Goal: Task Accomplishment & Management: Manage account settings

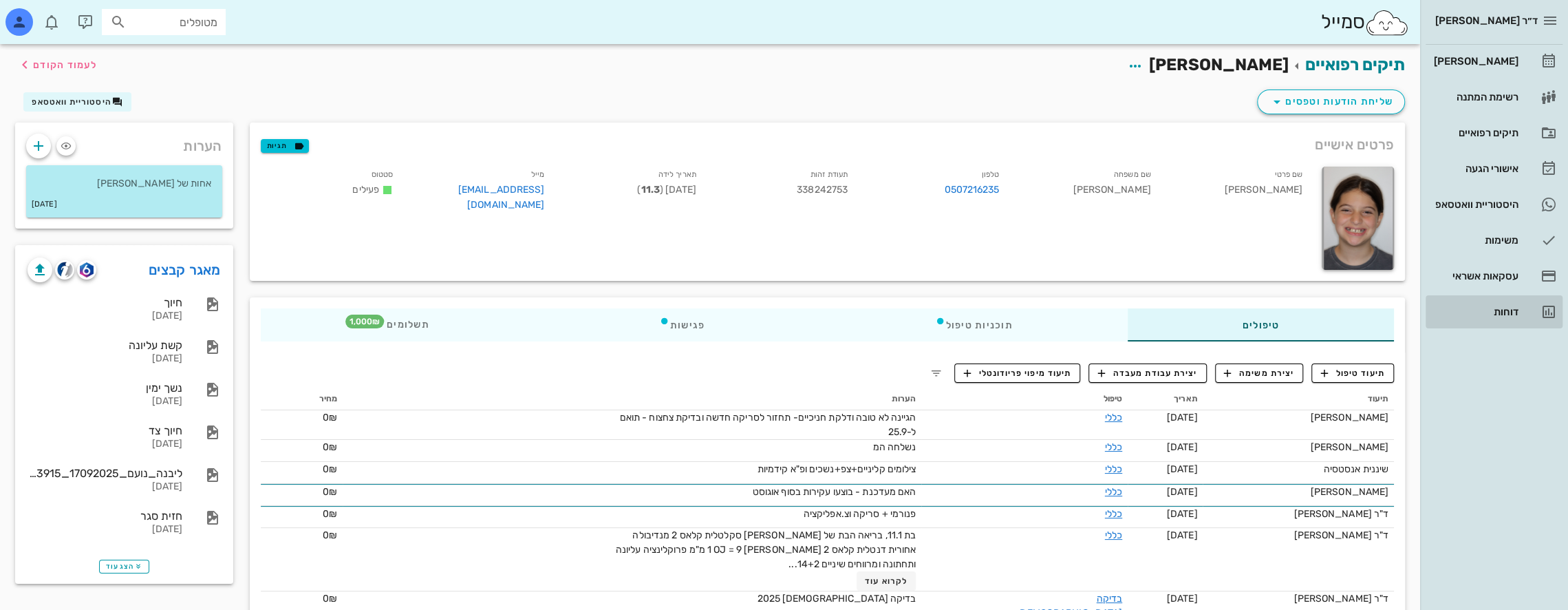
click at [1509, 307] on div "דוחות" at bounding box center [1475, 311] width 88 height 11
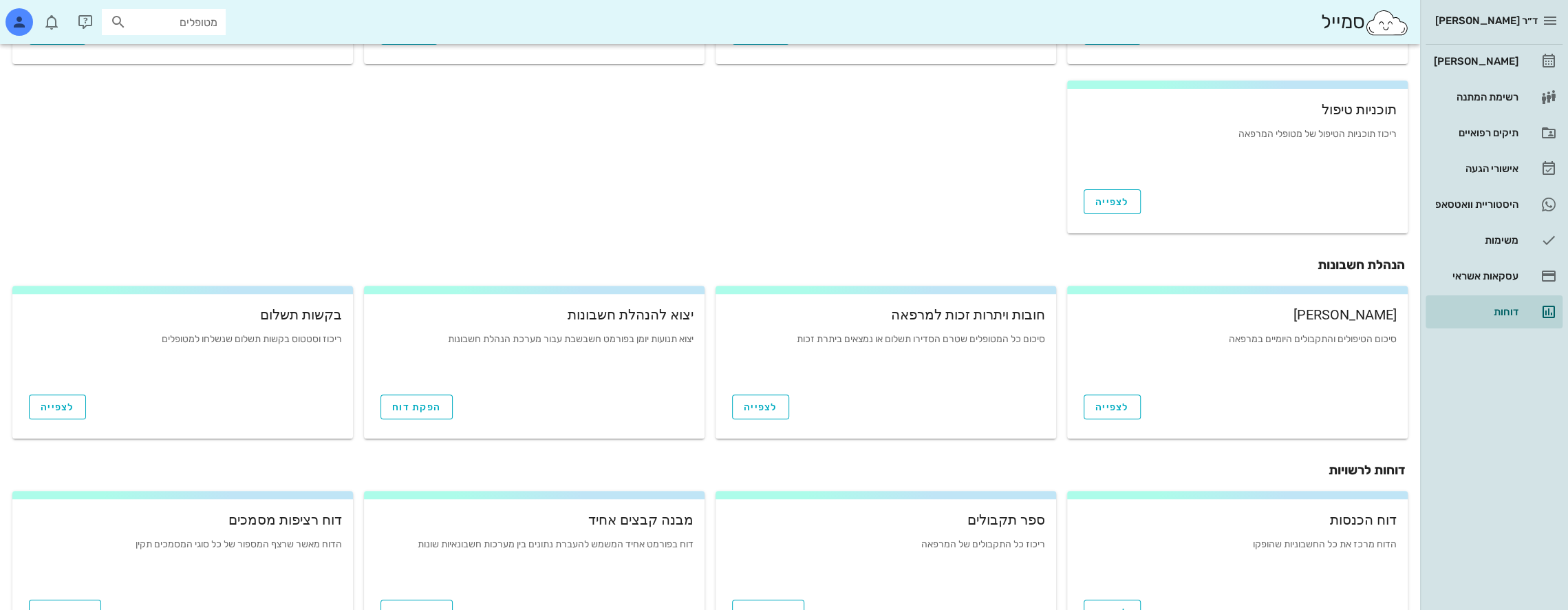
scroll to position [408, 0]
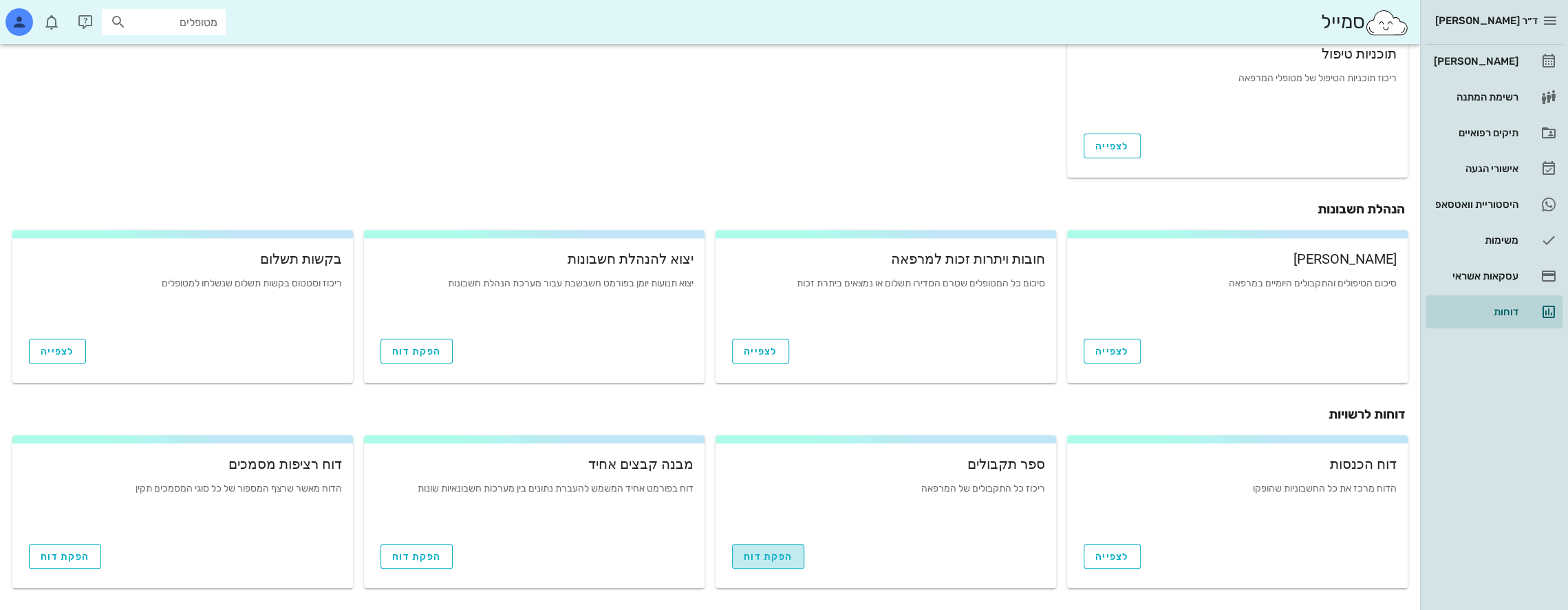
click at [785, 555] on span "הפקת דוח" at bounding box center [768, 557] width 49 height 12
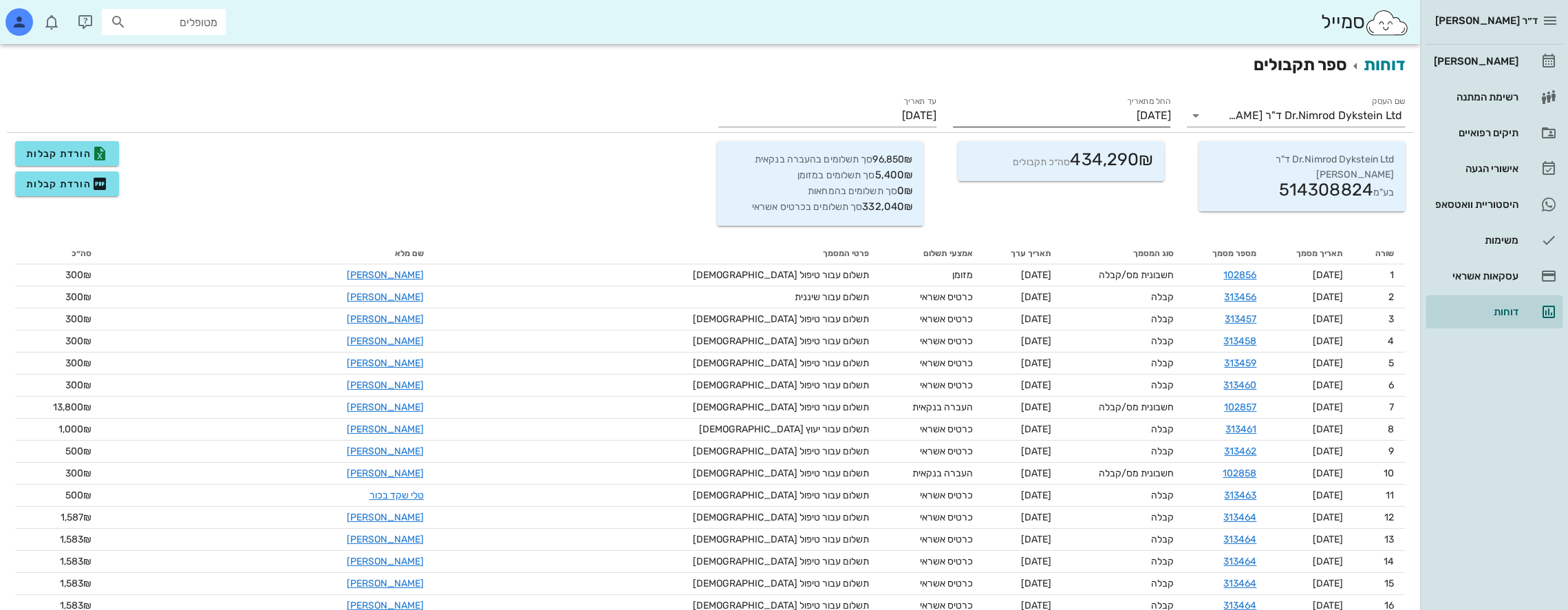
click at [1077, 114] on input "01/09/2025" at bounding box center [1062, 116] width 218 height 22
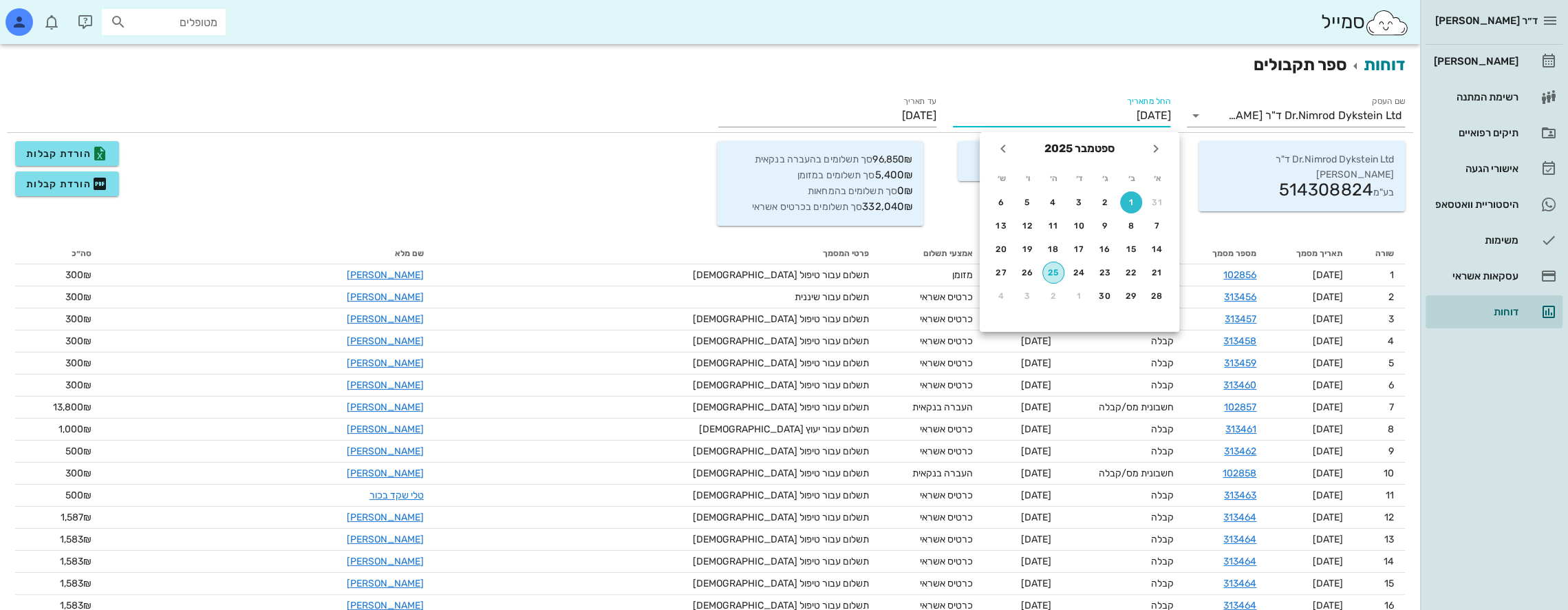
click at [1044, 273] on div "25" at bounding box center [1053, 272] width 20 height 9
type input "25/09/2025"
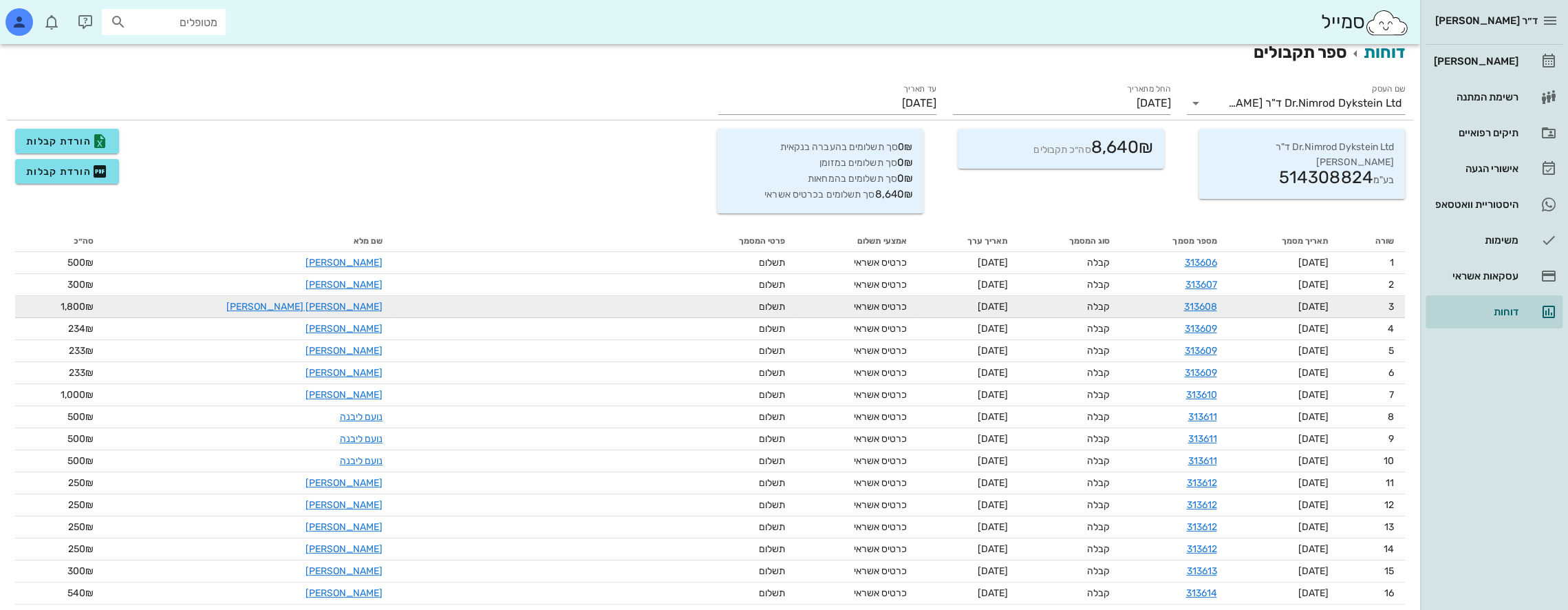
scroll to position [59, 0]
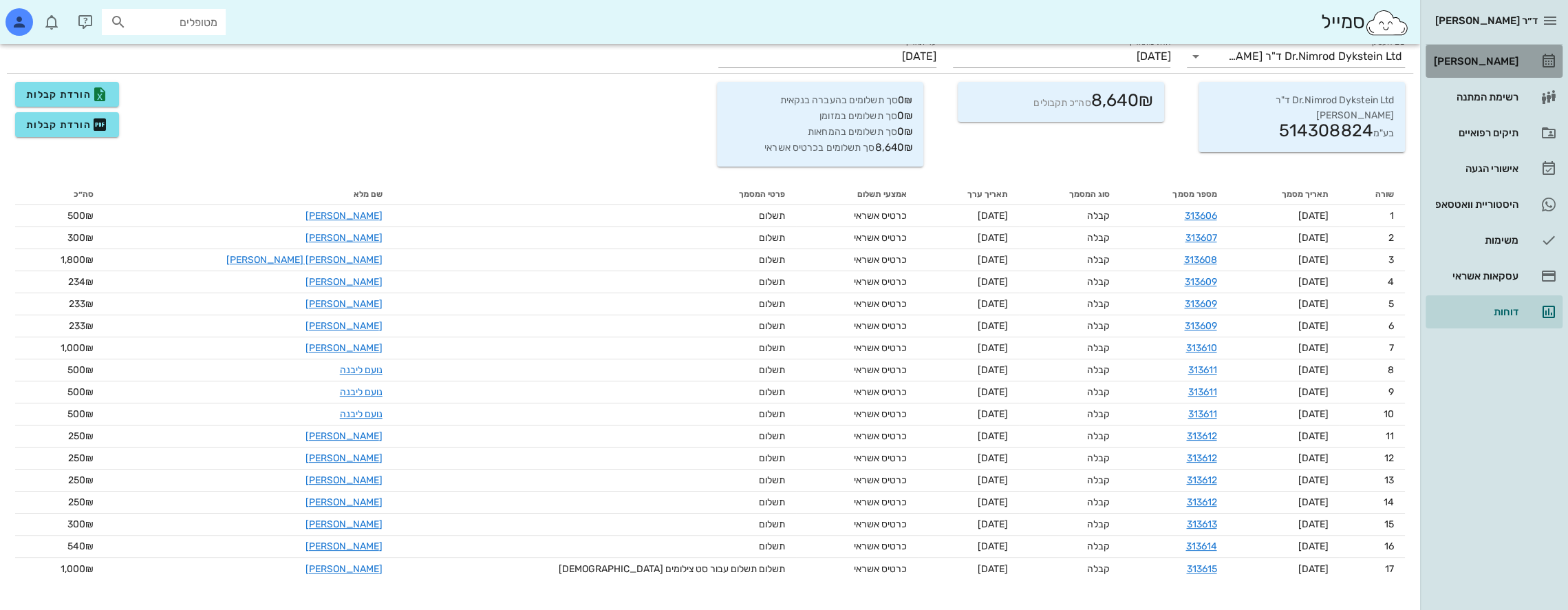
click at [1481, 58] on div "[PERSON_NAME]" at bounding box center [1475, 61] width 88 height 11
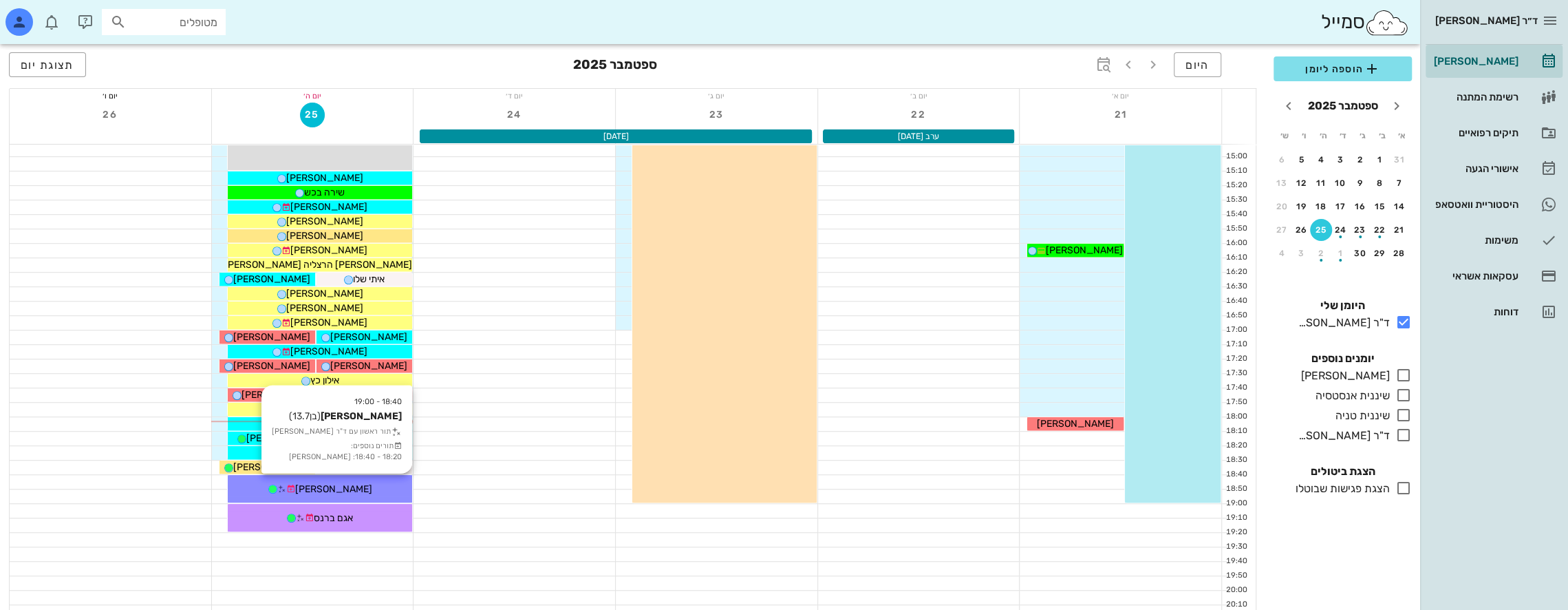
scroll to position [734, 0]
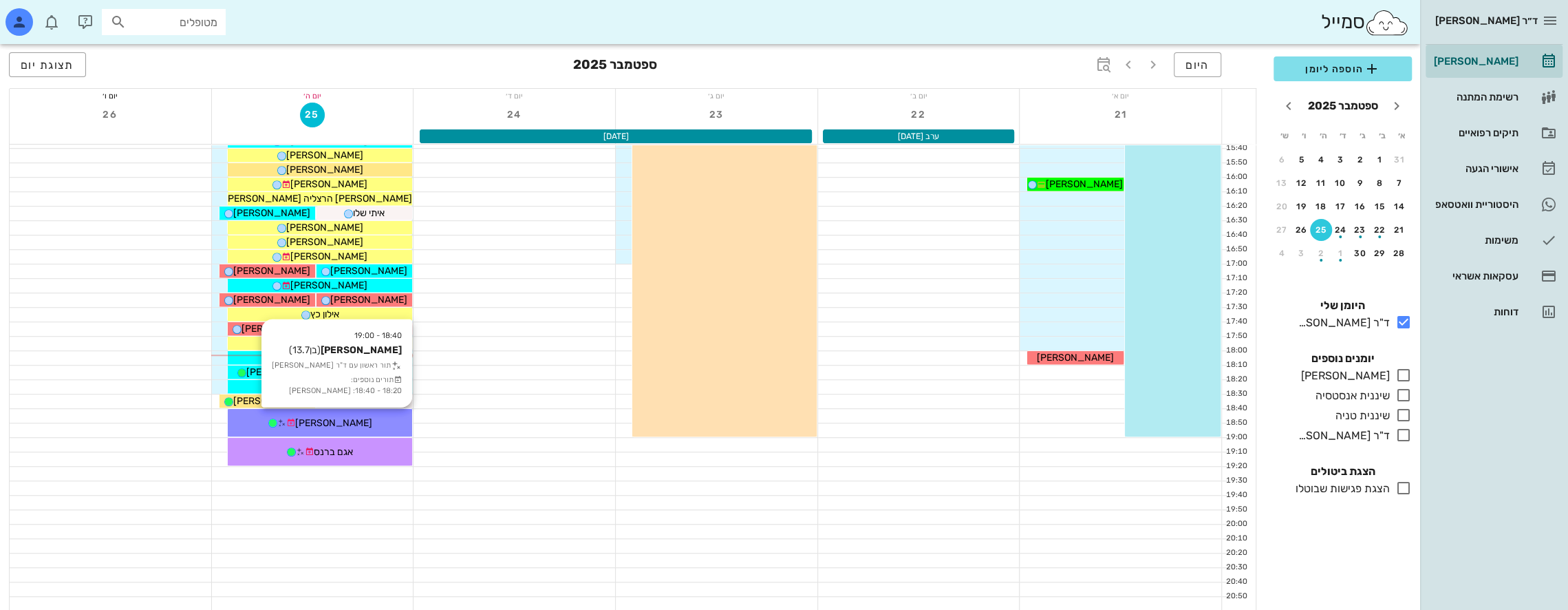
click at [346, 419] on span "[PERSON_NAME]" at bounding box center [333, 423] width 77 height 12
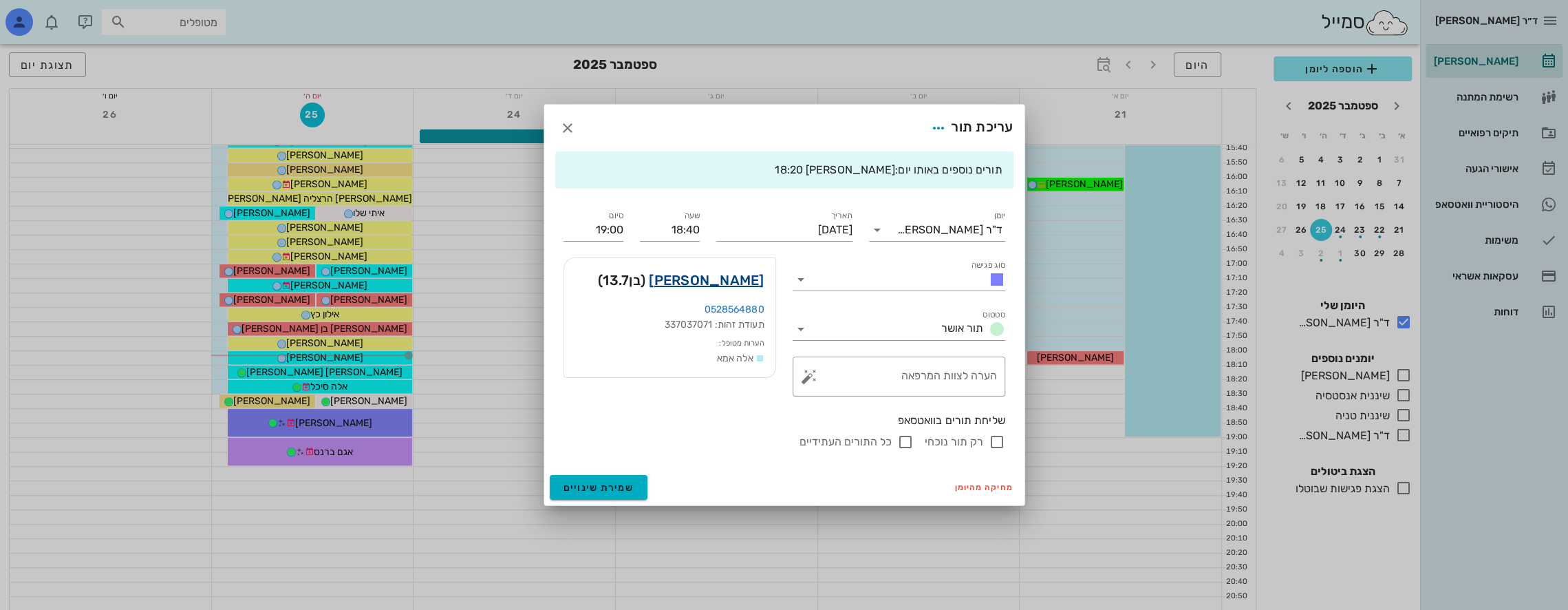
click at [740, 281] on link "רון שטרק" at bounding box center [706, 280] width 115 height 22
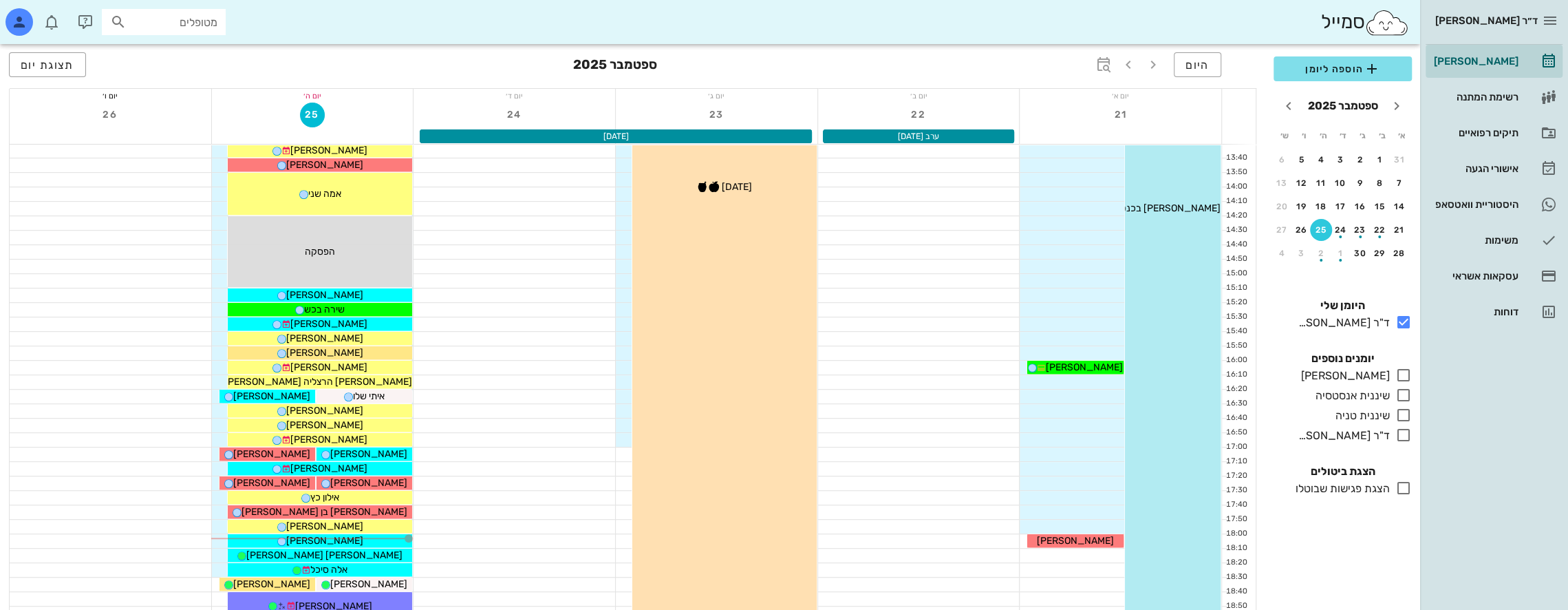
scroll to position [734, 0]
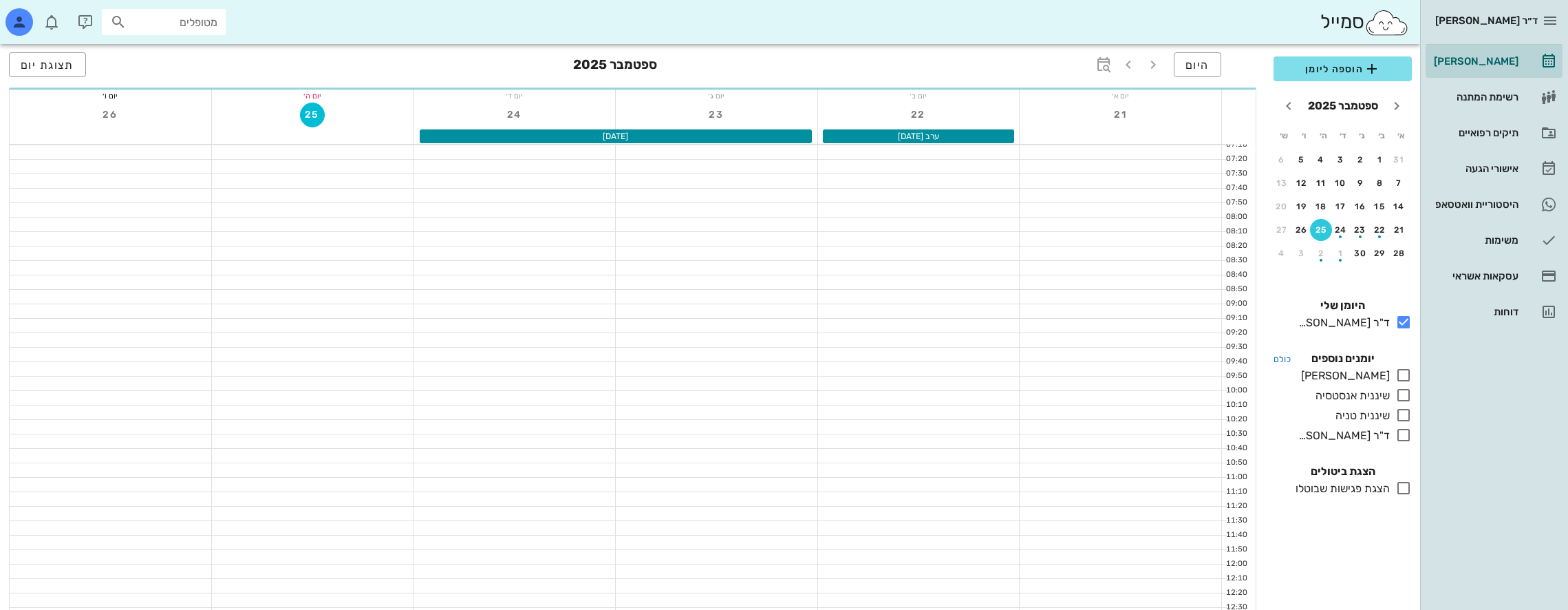
scroll to position [734, 0]
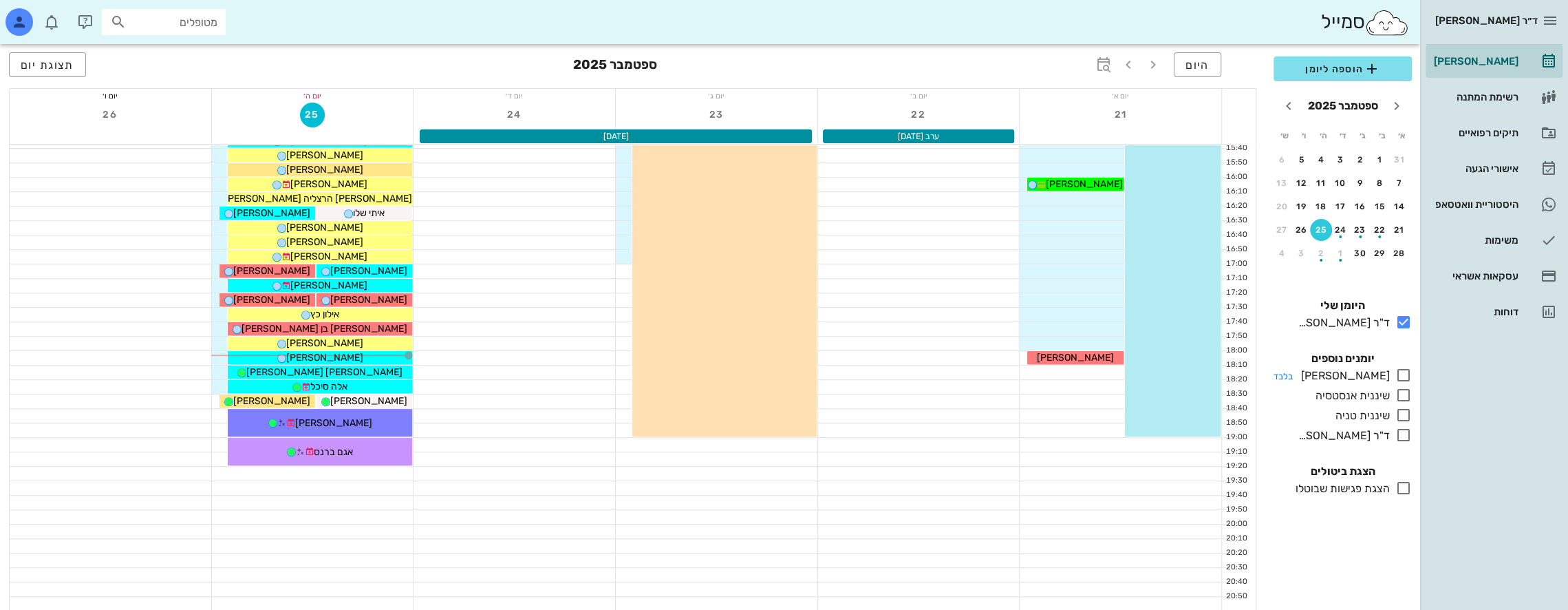
click at [1404, 375] on icon at bounding box center [1404, 375] width 17 height 17
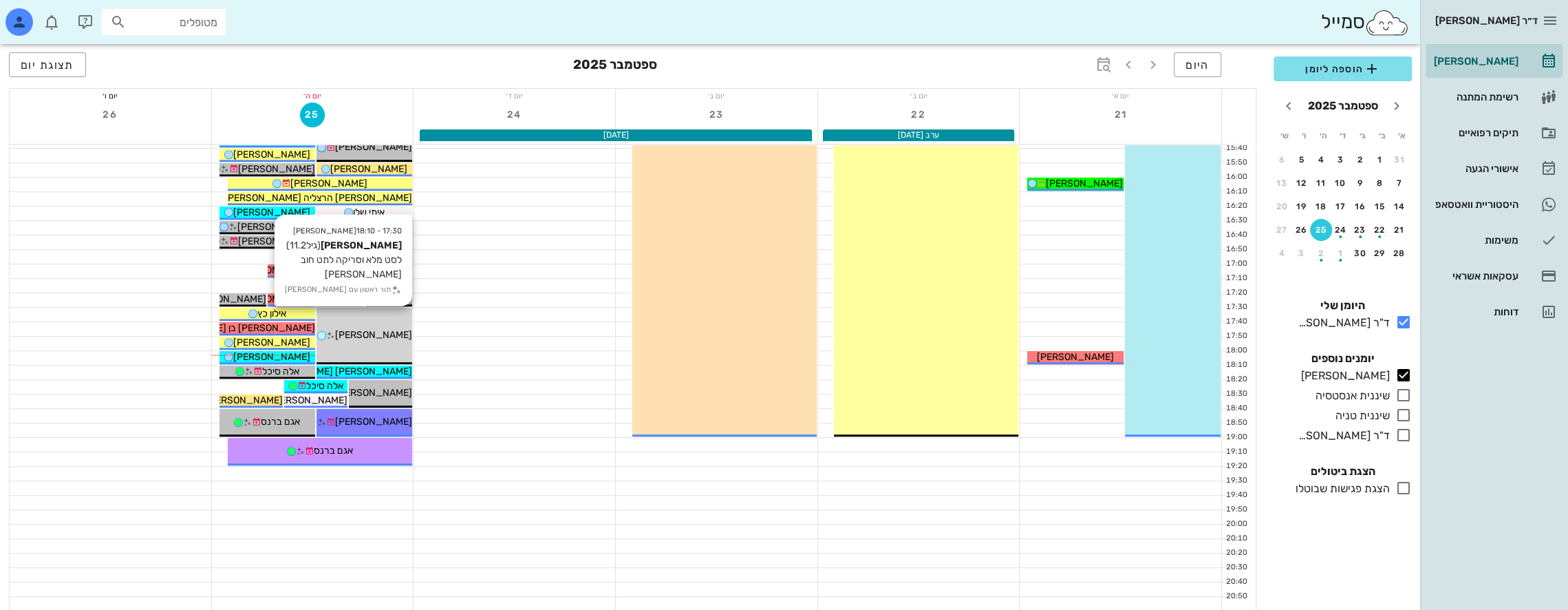
click at [391, 322] on div "17:30 - 18:10 [PERSON_NAME] (גיל 11.2 ) לסט מלא וסריקה לתט חוב [PERSON_NAME] תו…" at bounding box center [364, 336] width 95 height 57
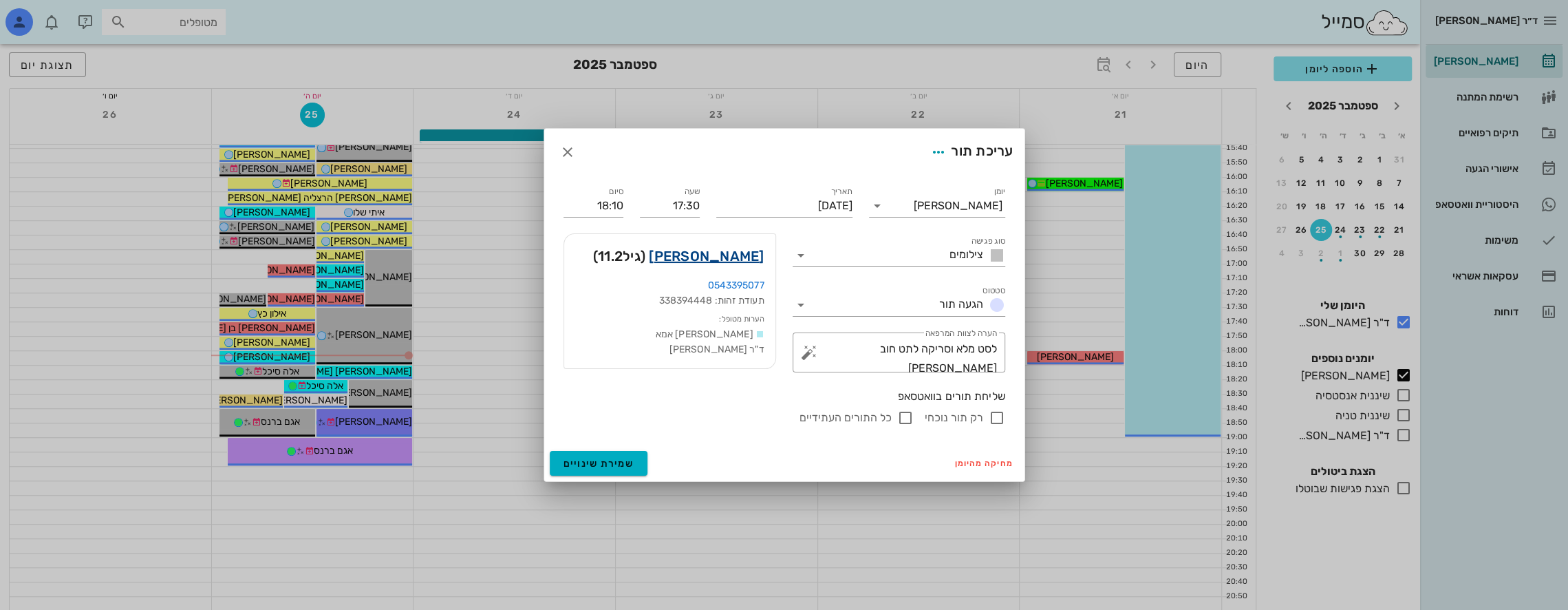
click at [743, 259] on link "[PERSON_NAME]" at bounding box center [706, 256] width 115 height 22
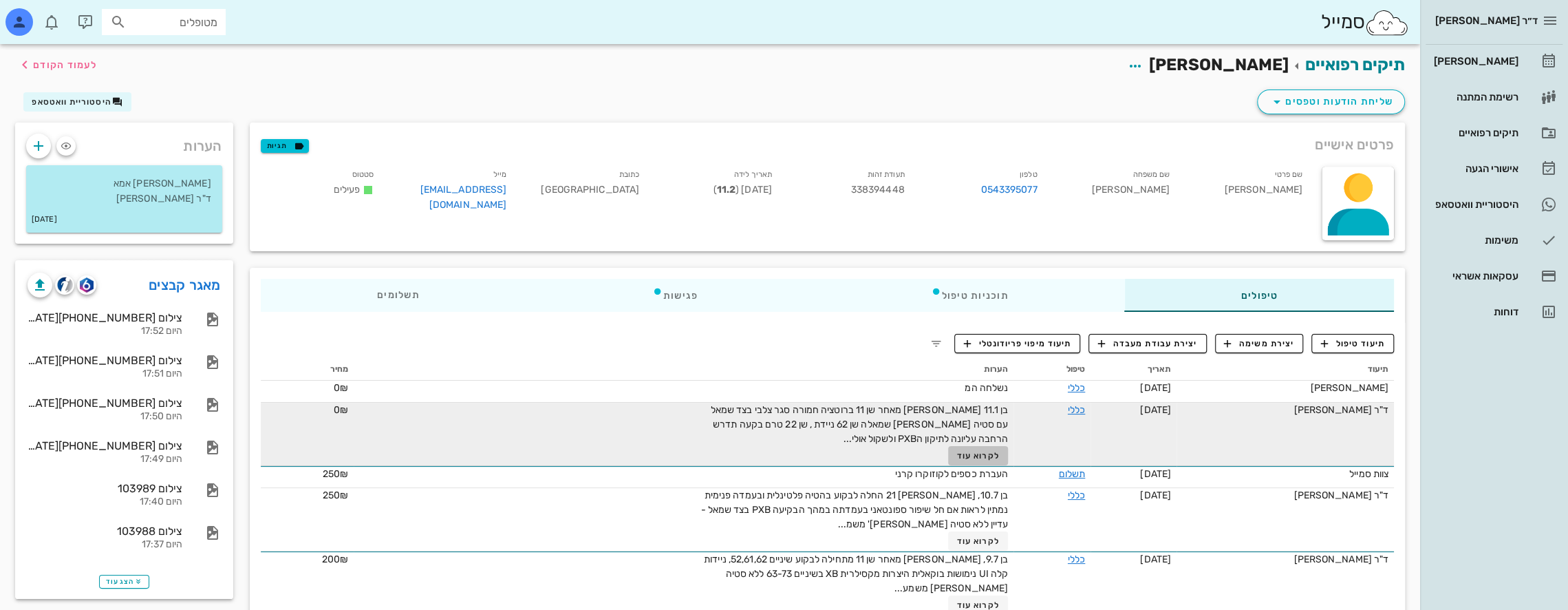
click at [963, 454] on span "לקרוא עוד" at bounding box center [978, 455] width 43 height 9
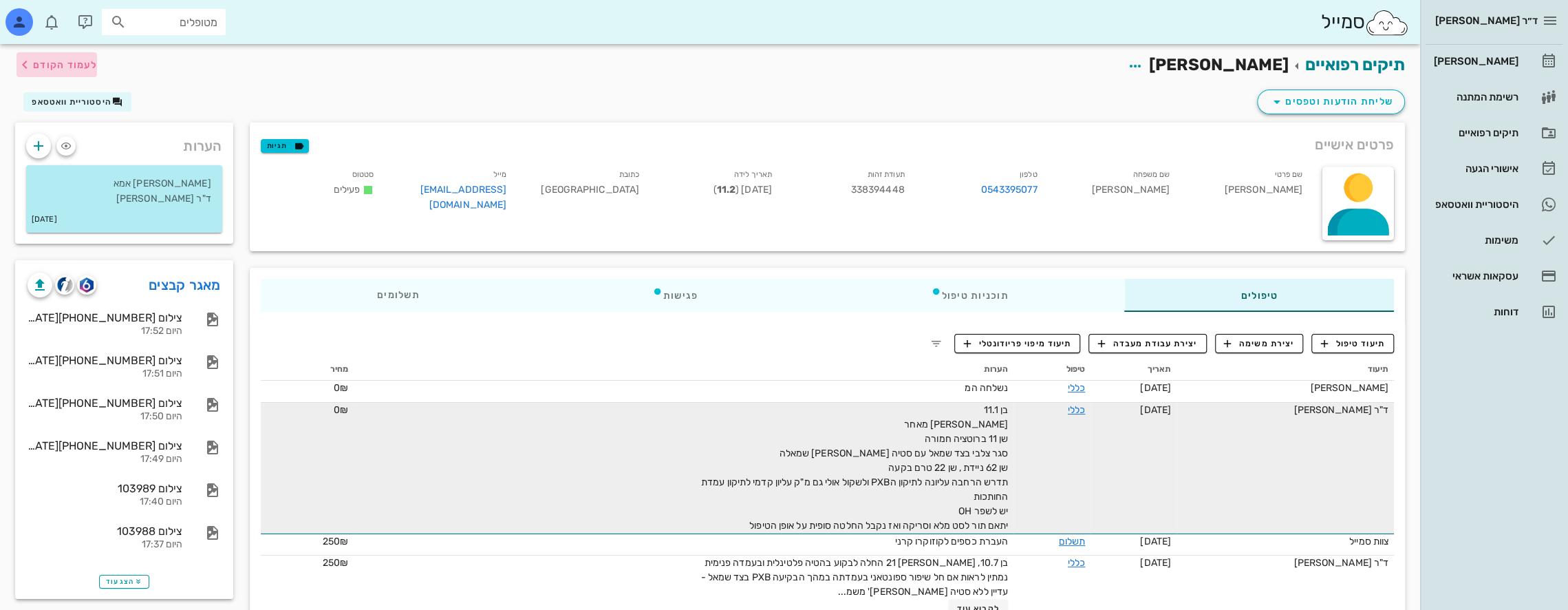
click at [36, 67] on span "לעמוד הקודם" at bounding box center [65, 65] width 64 height 12
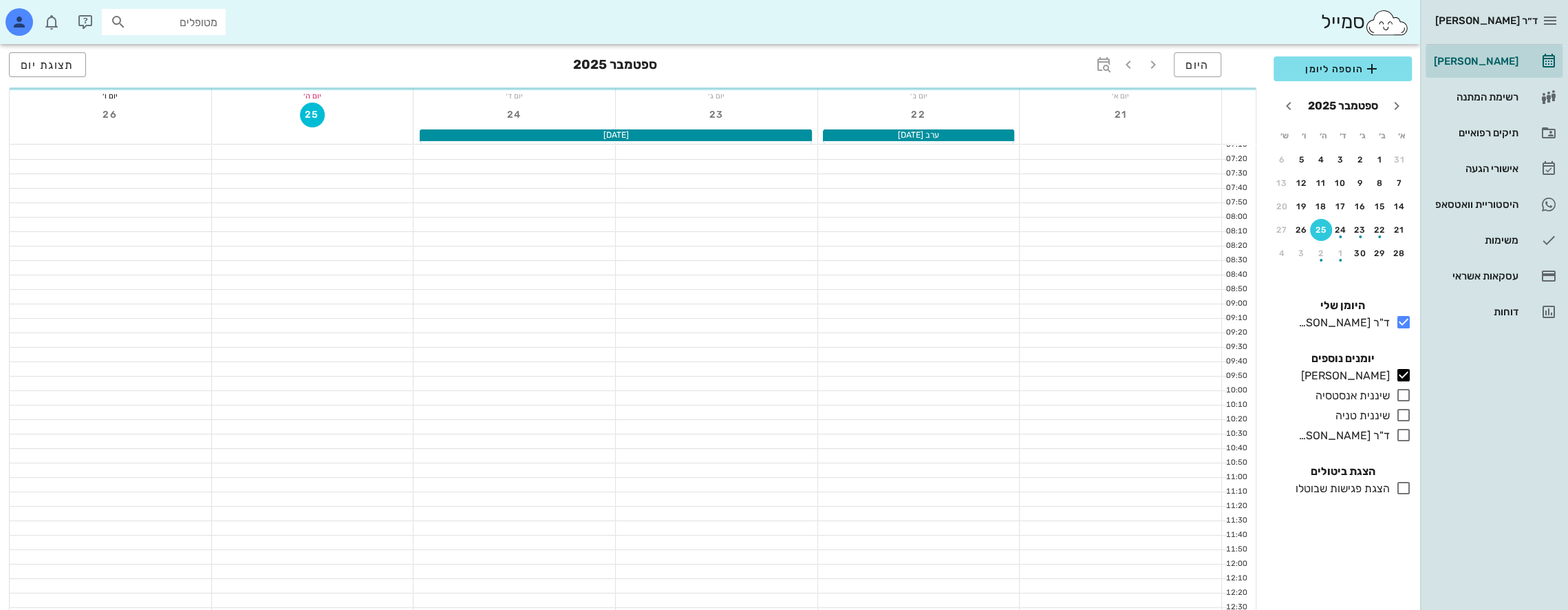
scroll to position [734, 0]
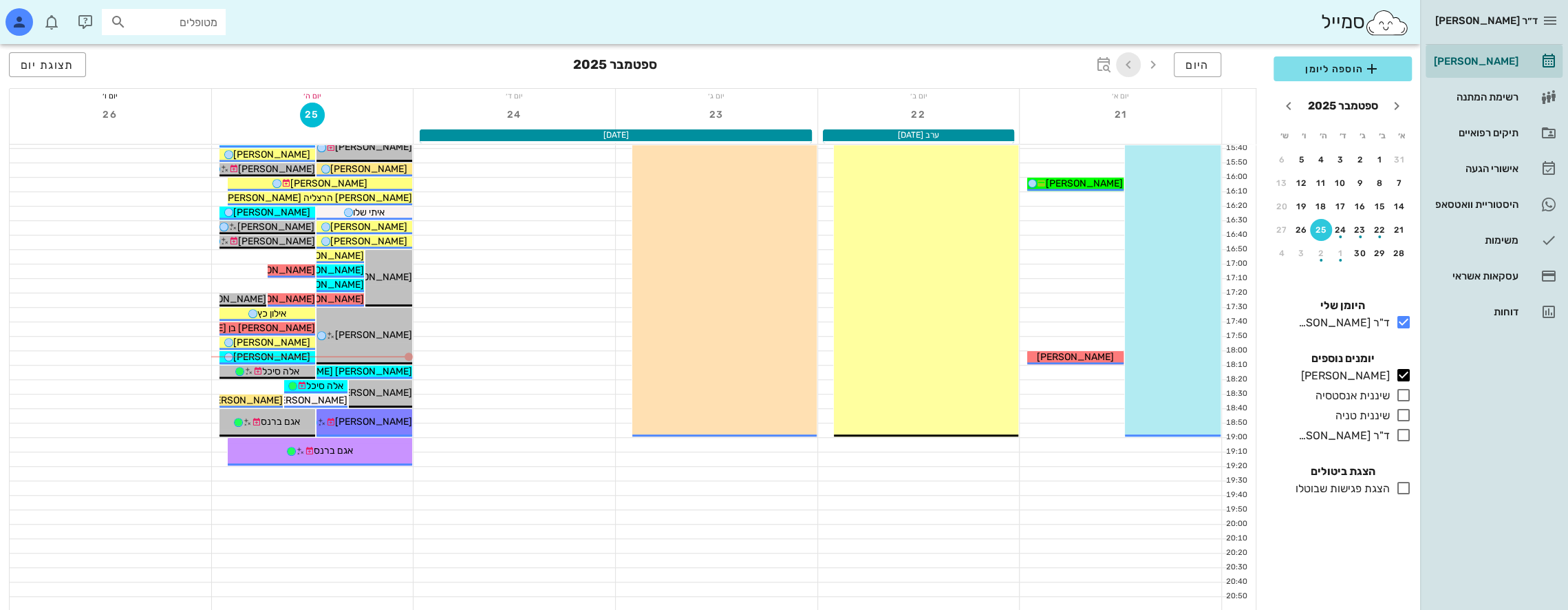
click at [1129, 63] on icon "button" at bounding box center [1129, 65] width 17 height 17
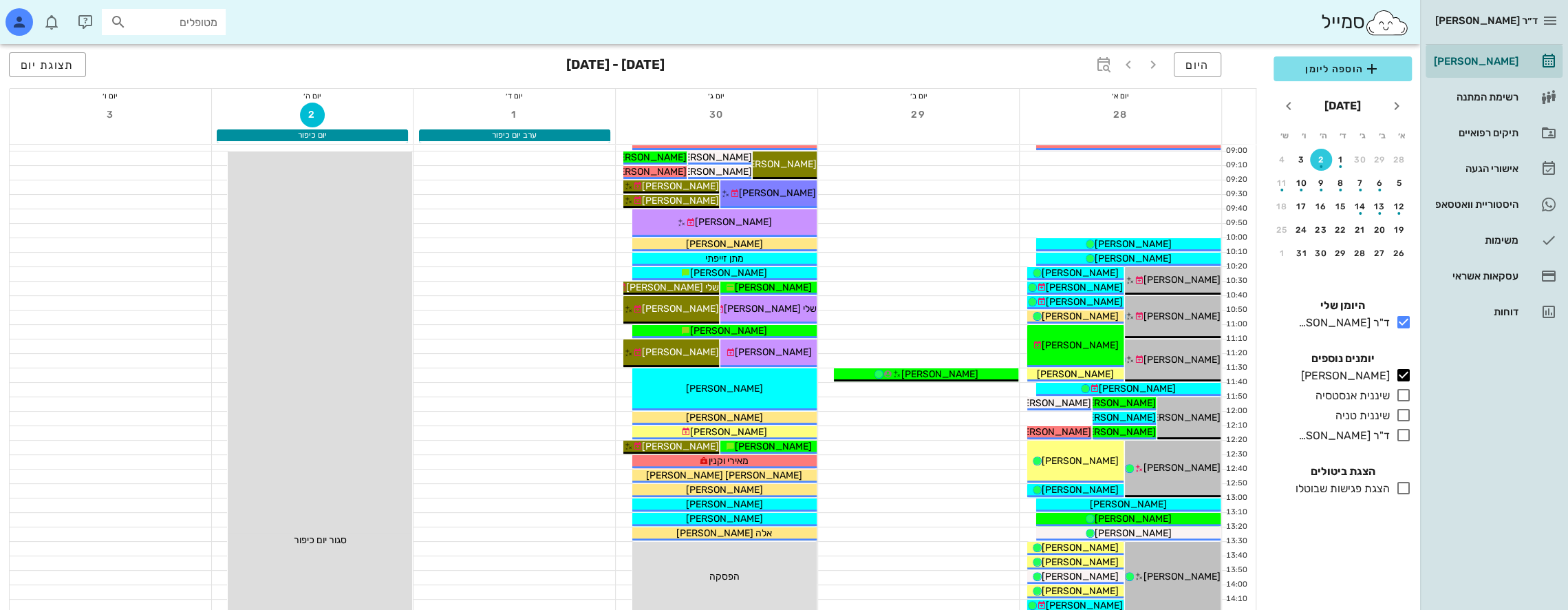
scroll to position [69, 0]
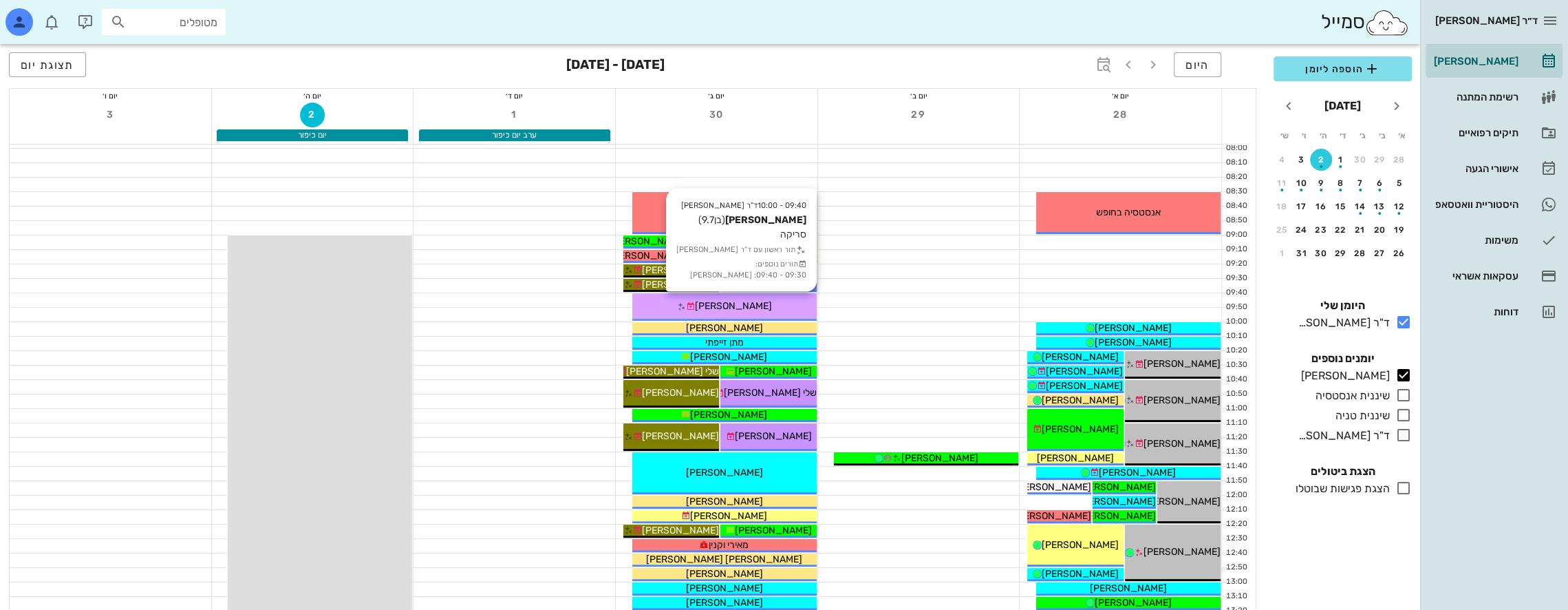
click at [744, 299] on div "[PERSON_NAME]" at bounding box center [725, 305] width 185 height 14
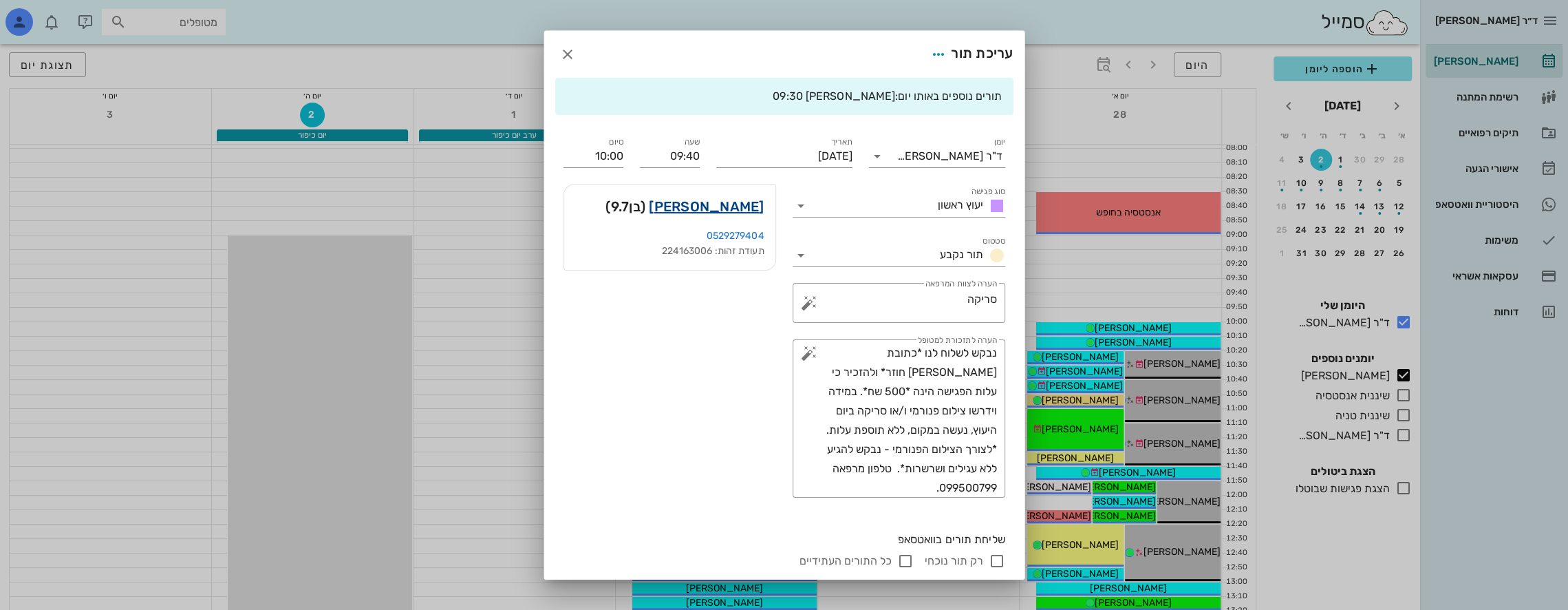
click at [734, 205] on link "[PERSON_NAME]" at bounding box center [706, 207] width 115 height 22
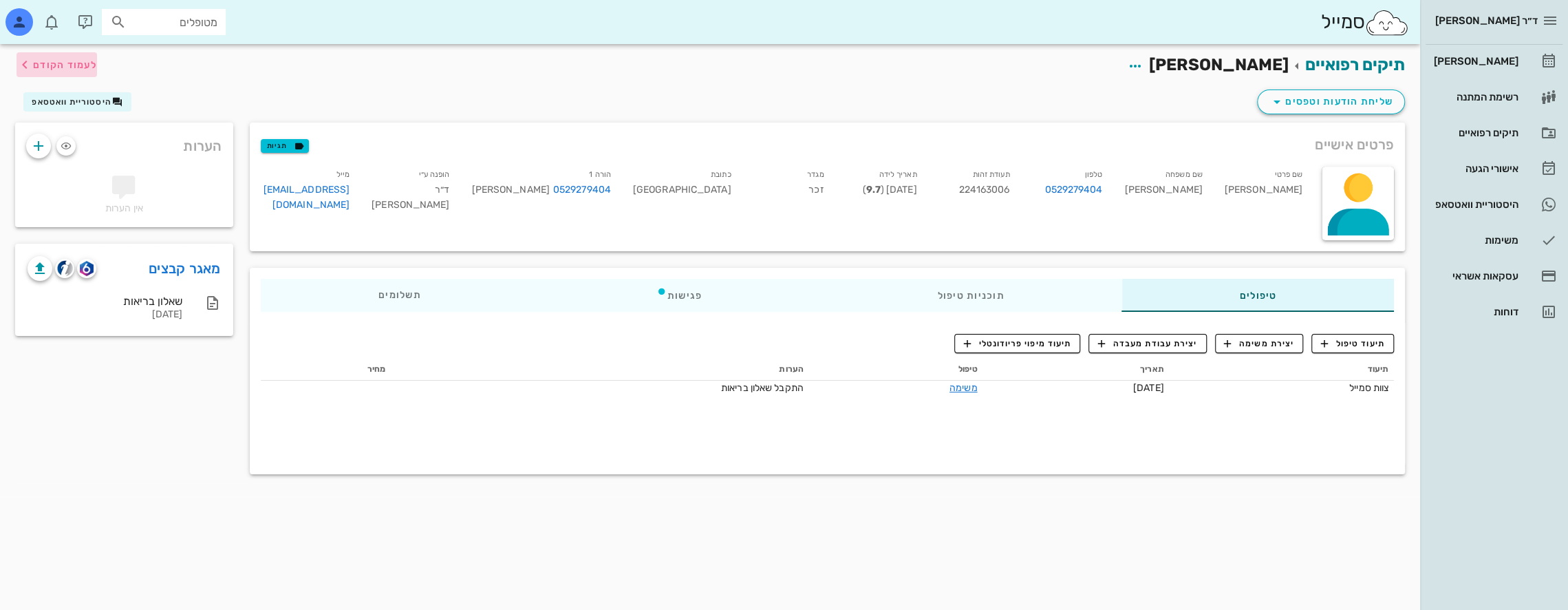
click at [46, 62] on span "לעמוד הקודם" at bounding box center [65, 65] width 64 height 12
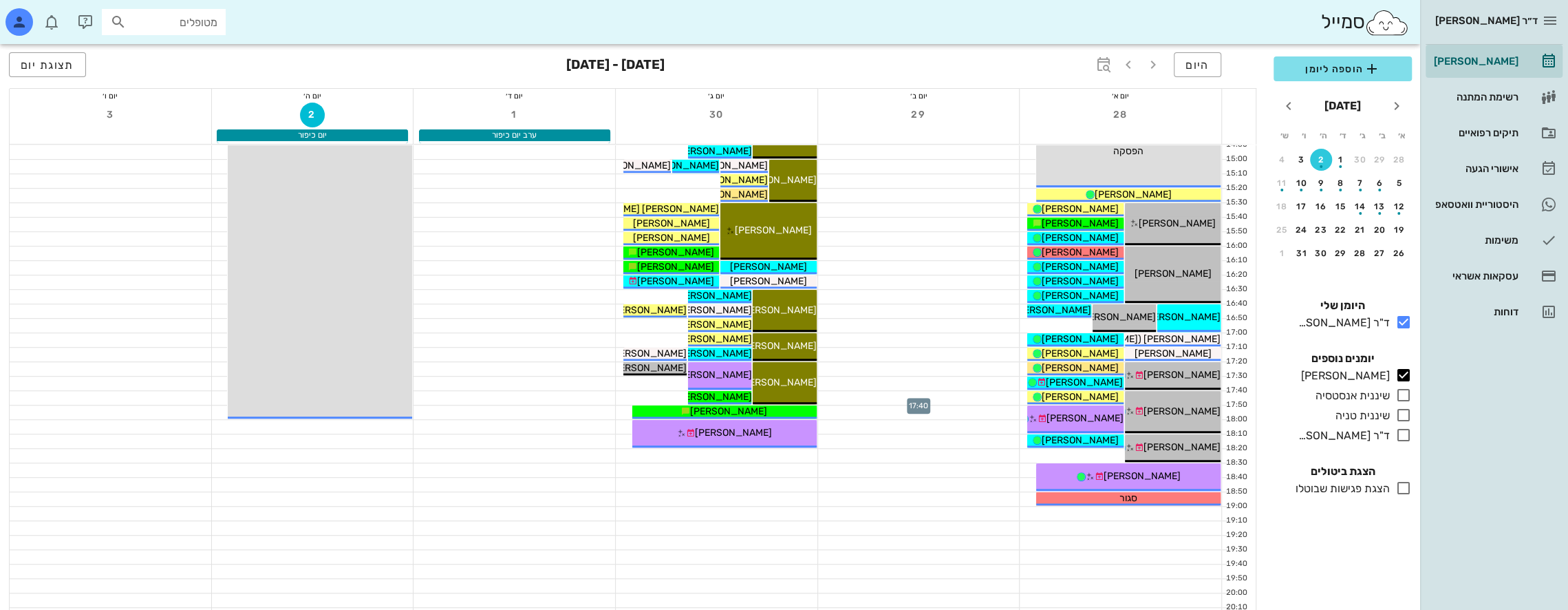
scroll to position [596, 0]
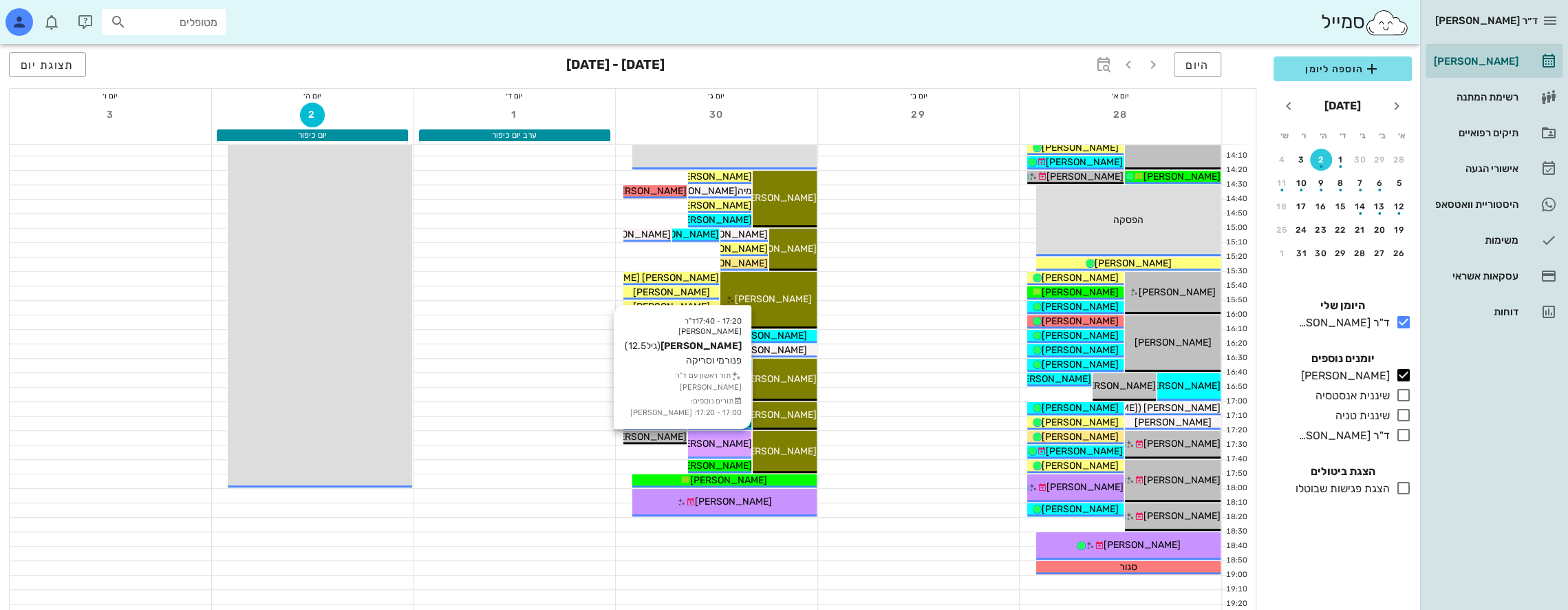
click at [725, 444] on span "[PERSON_NAME]" at bounding box center [712, 444] width 77 height 12
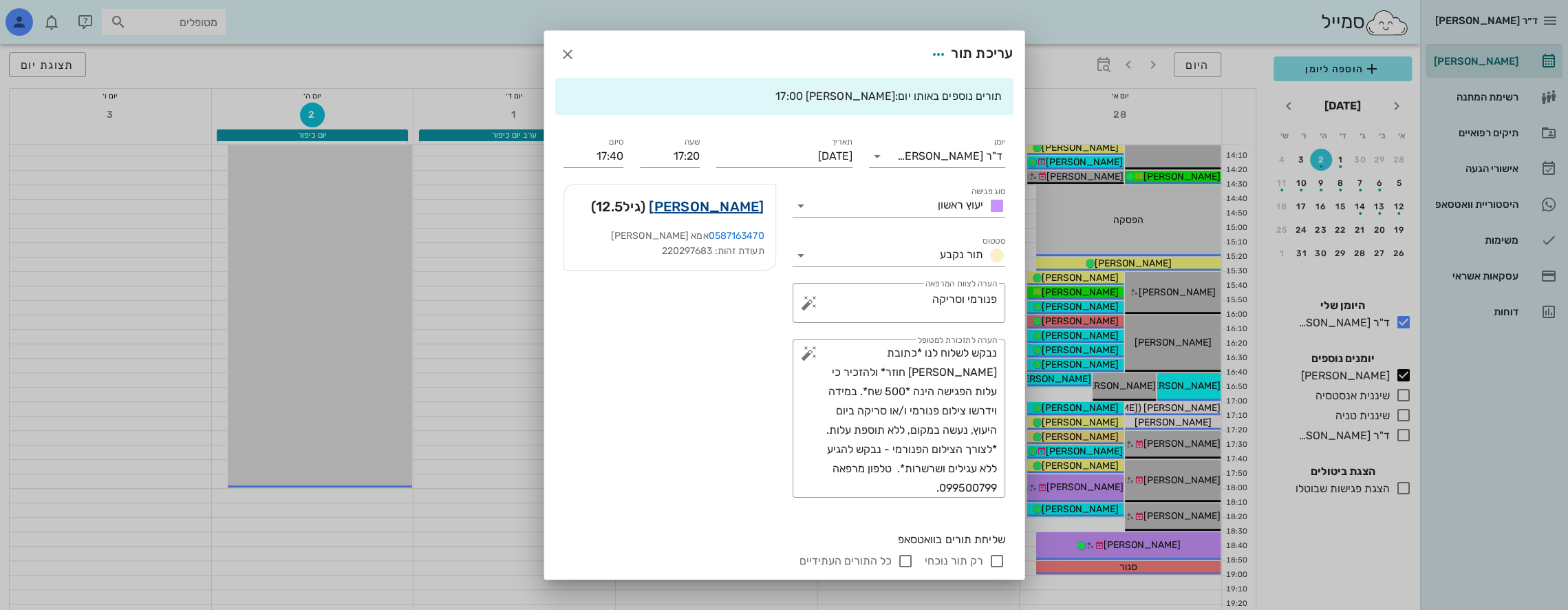
click at [738, 202] on link "[PERSON_NAME]" at bounding box center [706, 207] width 115 height 22
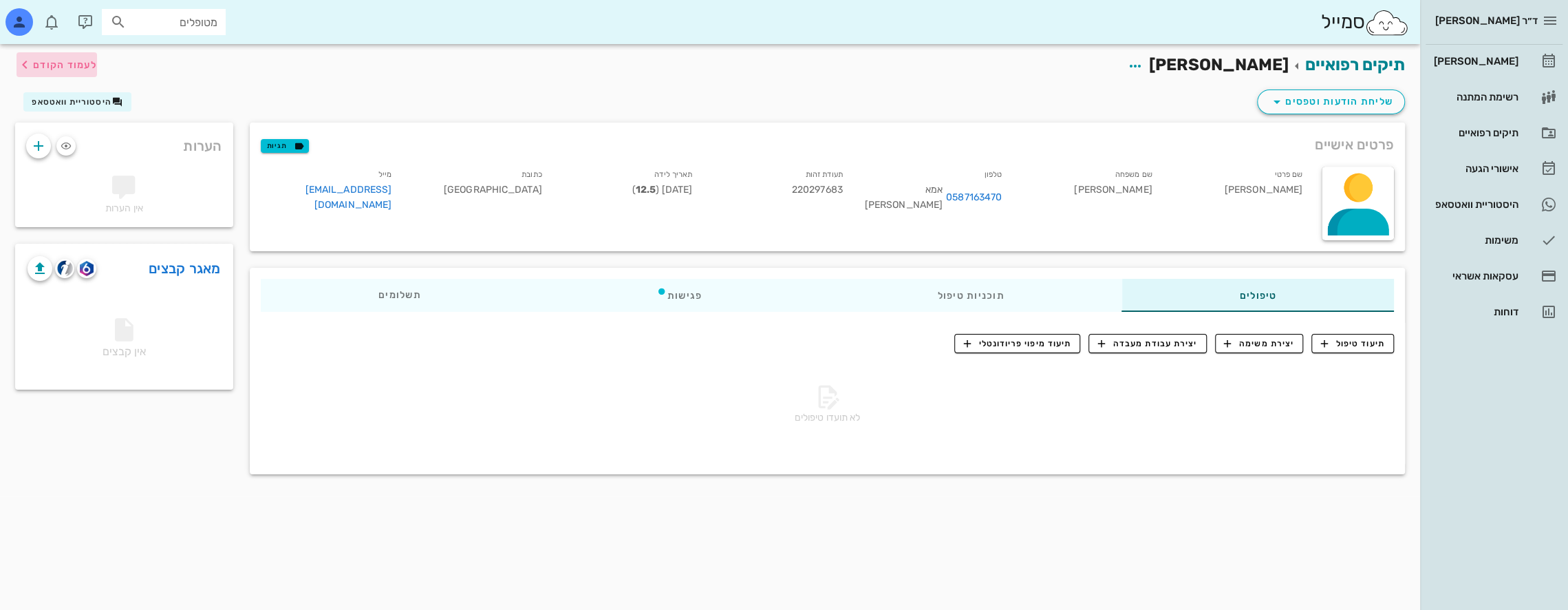
click at [30, 63] on icon "button" at bounding box center [25, 65] width 17 height 17
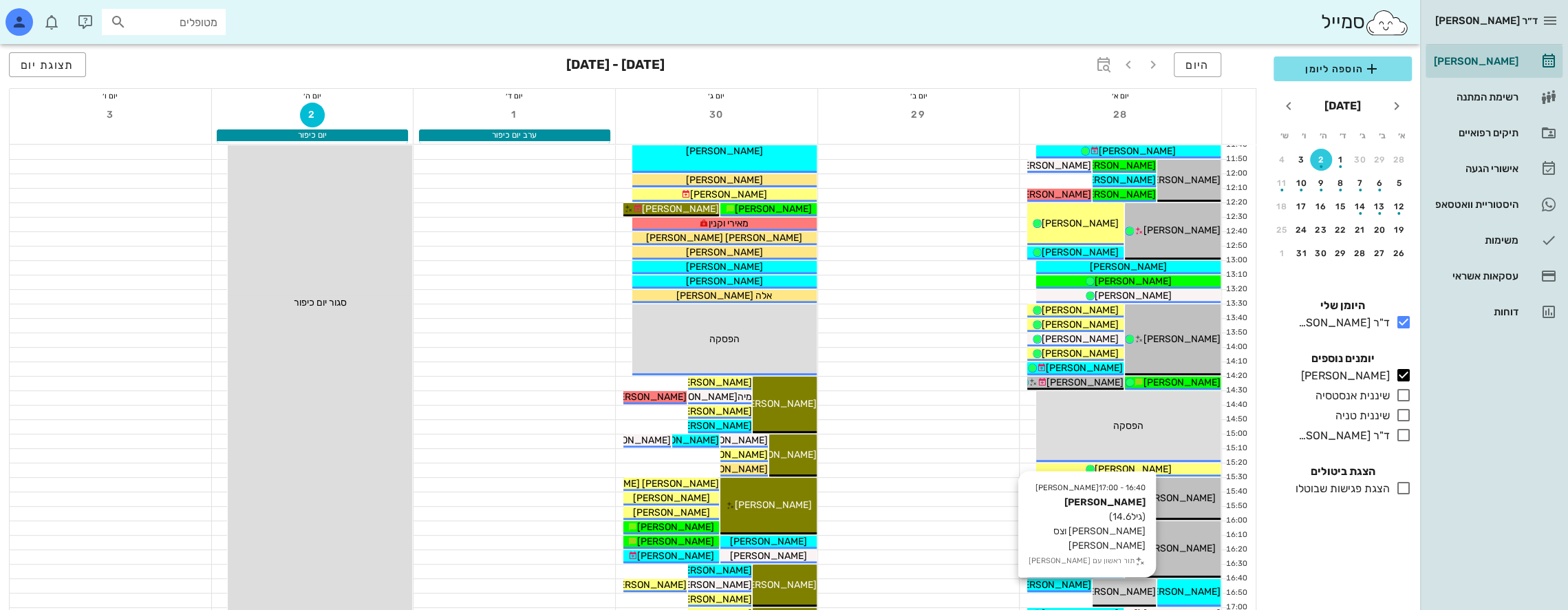
scroll to position [390, 0]
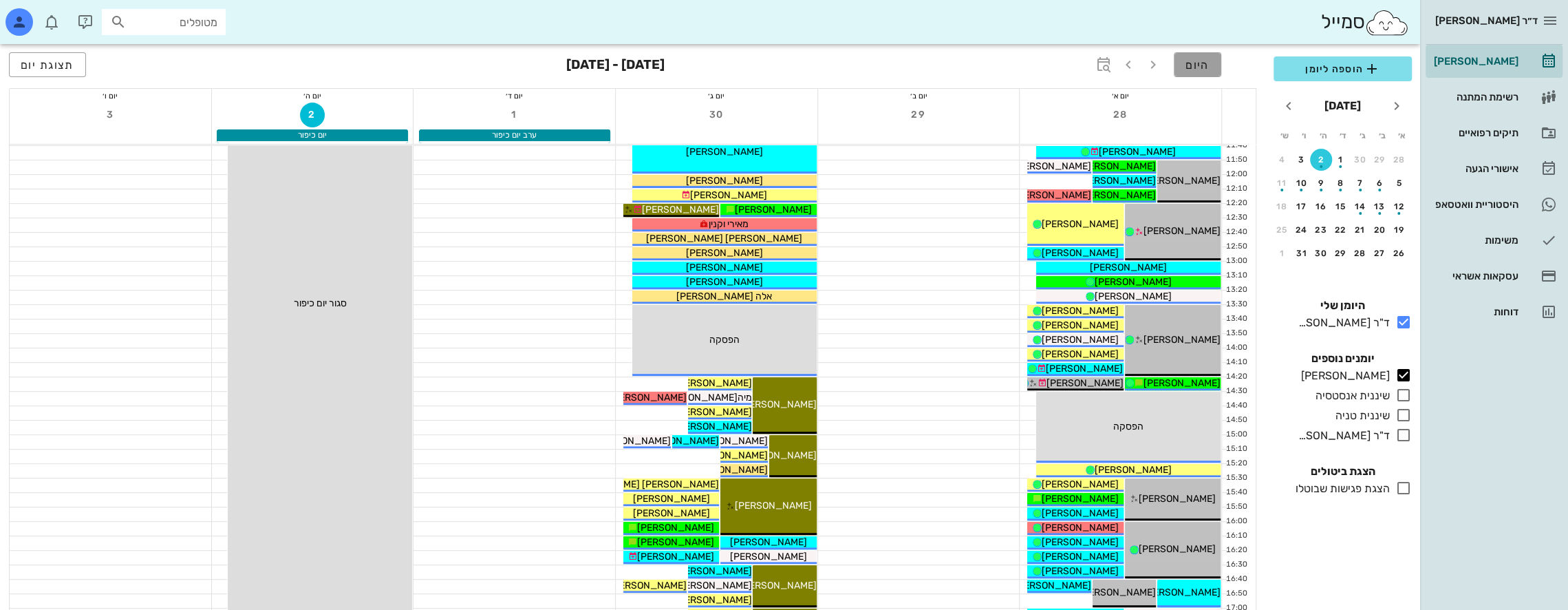
click at [1197, 67] on span "היום" at bounding box center [1198, 64] width 24 height 13
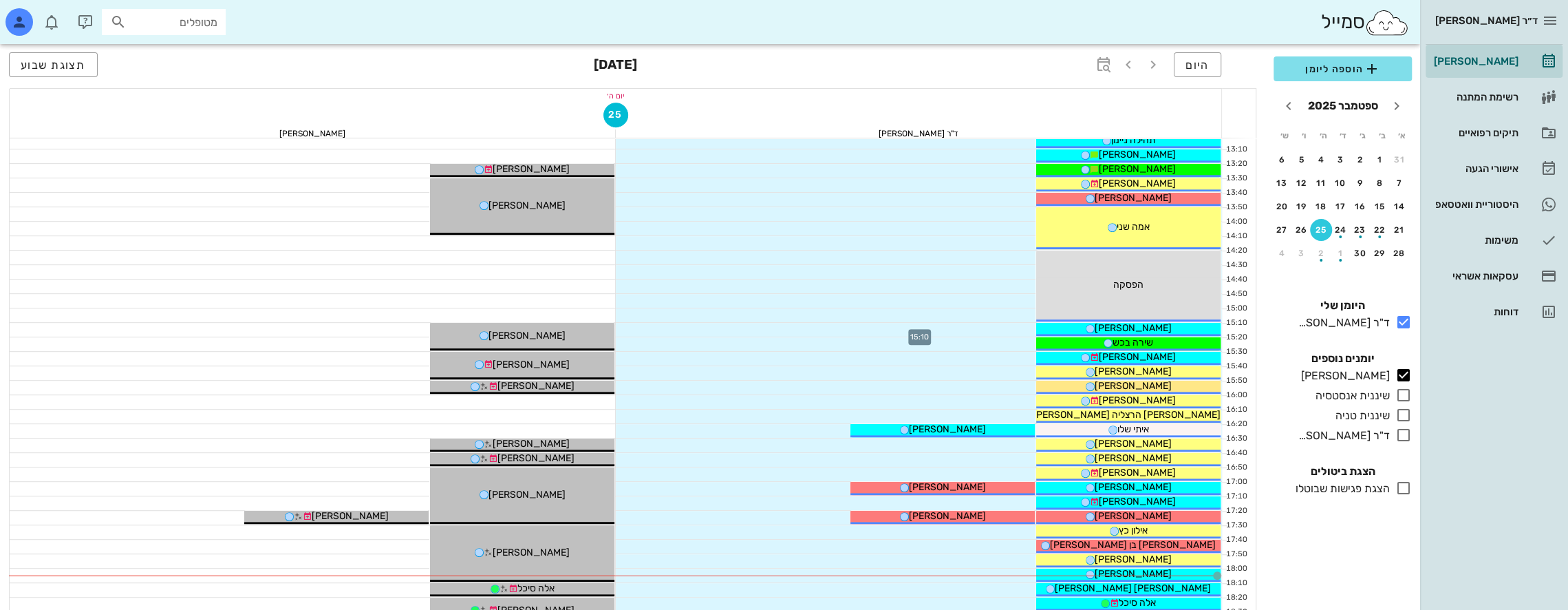
scroll to position [458, 0]
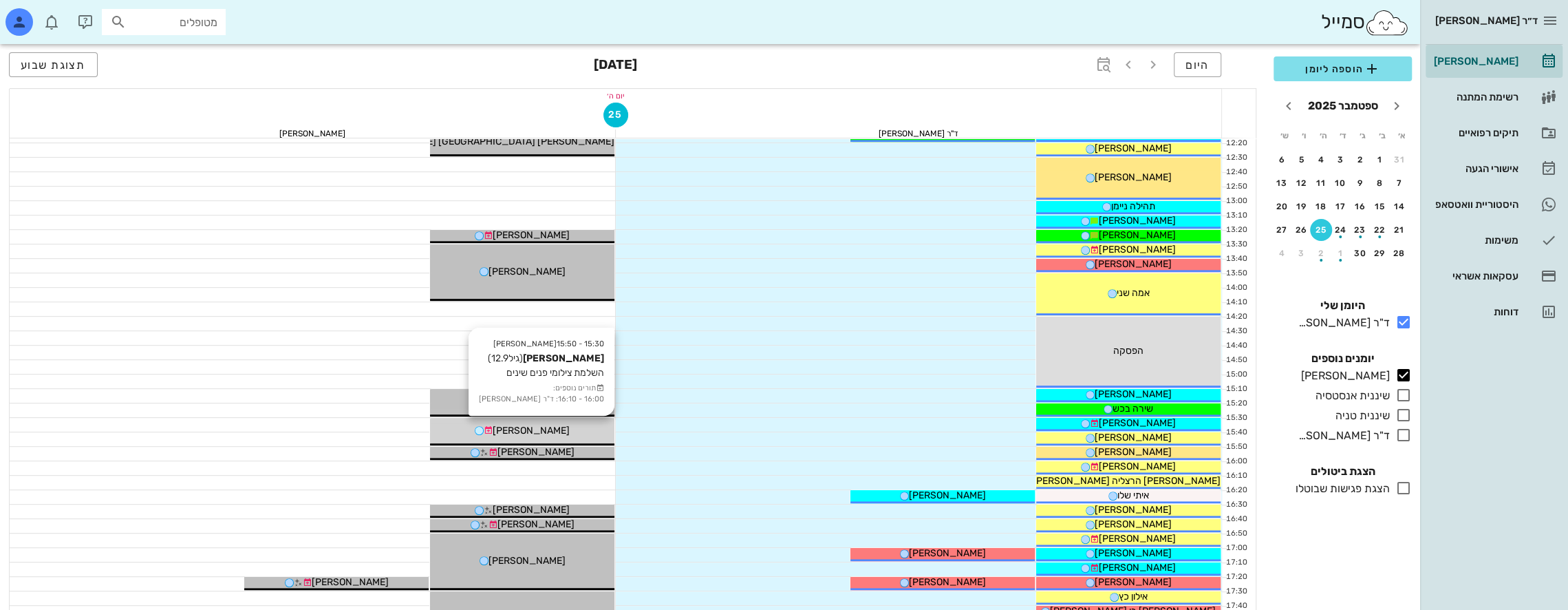
click at [566, 424] on div "[PERSON_NAME]" at bounding box center [522, 430] width 185 height 14
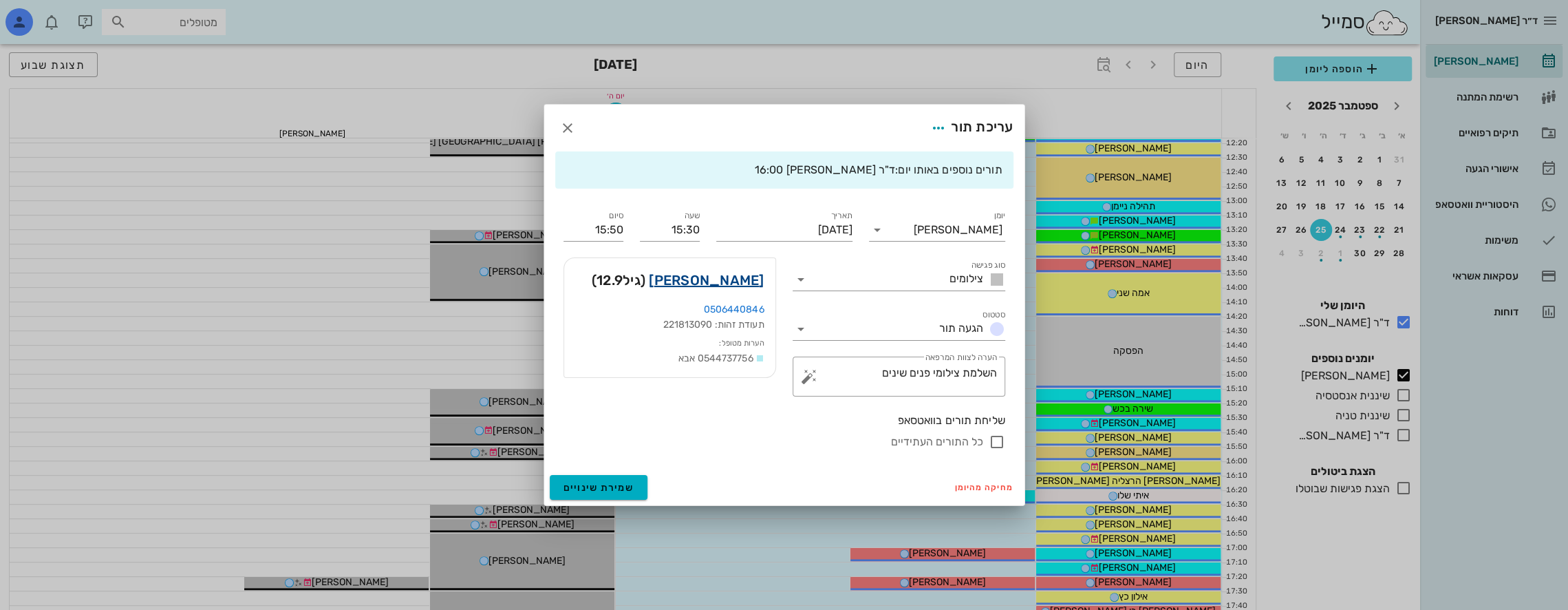
click at [751, 274] on link "[PERSON_NAME]" at bounding box center [706, 280] width 115 height 22
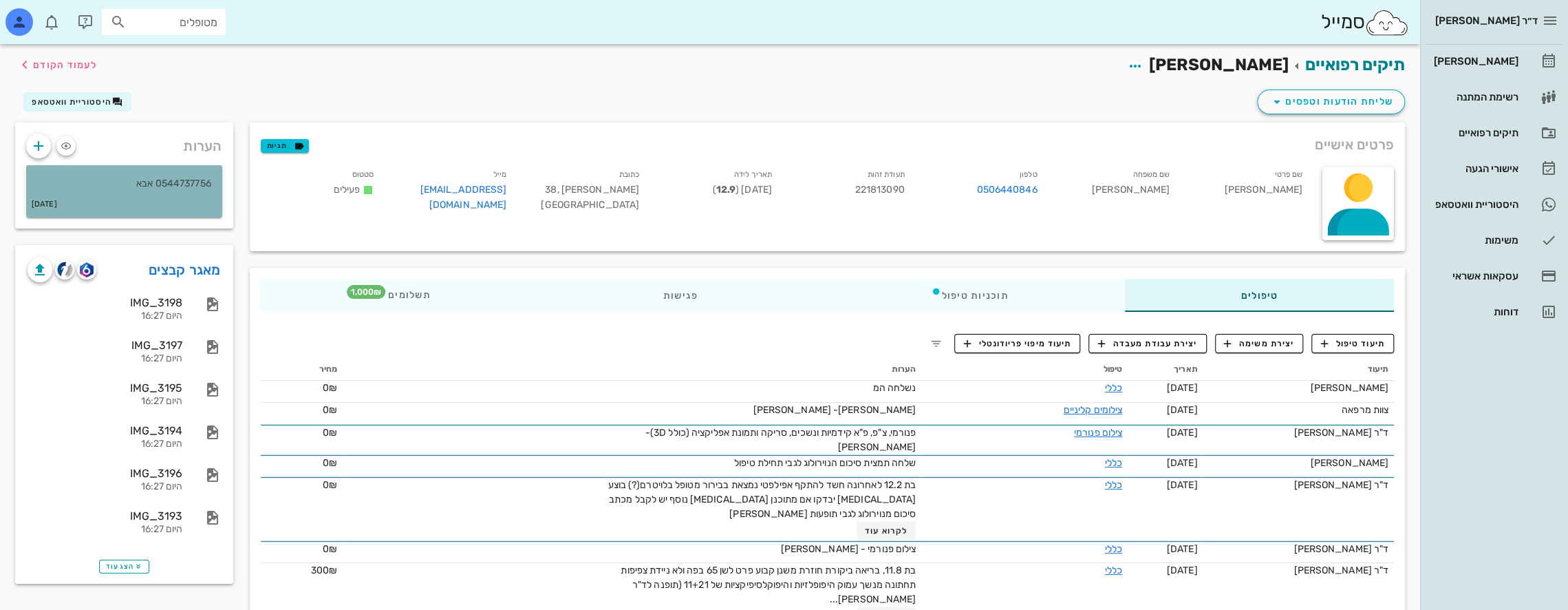
click at [171, 185] on p "0544737756 אבא" at bounding box center [124, 184] width 174 height 15
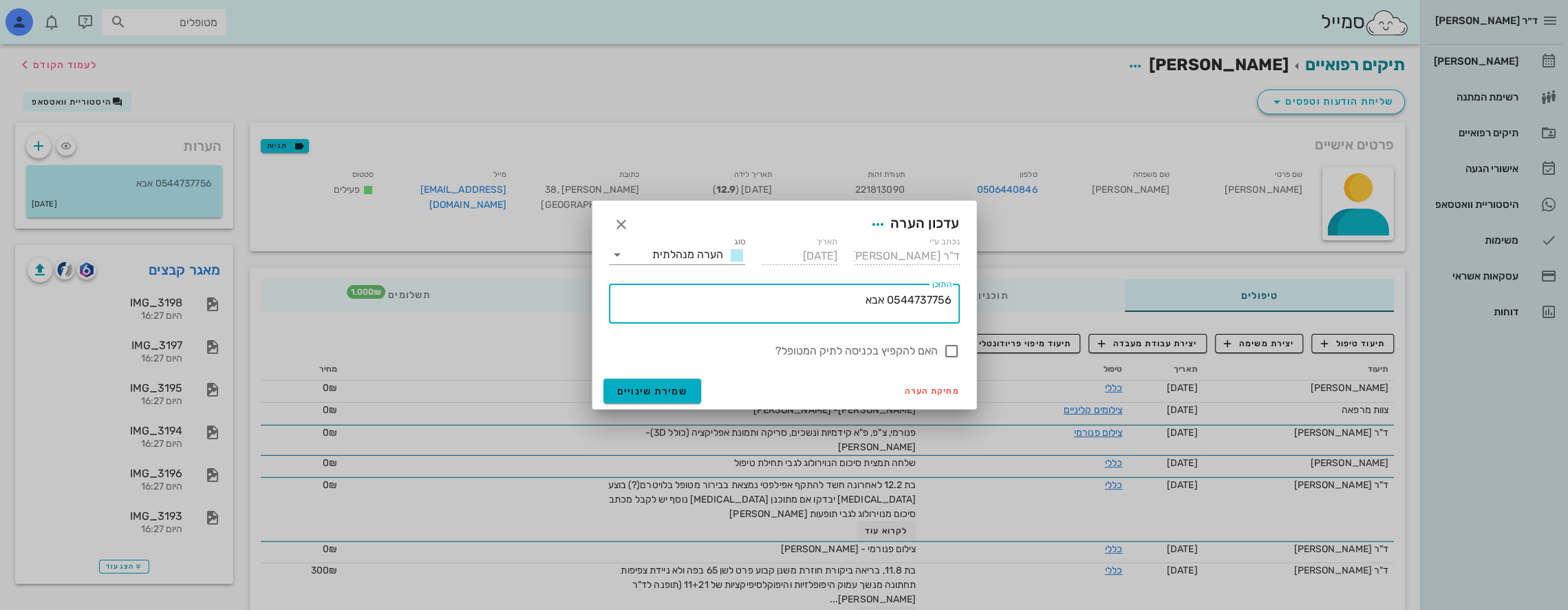
click at [823, 299] on textarea "0544737756 אבא" at bounding box center [781, 306] width 340 height 33
click at [39, 146] on div at bounding box center [784, 305] width 1568 height 610
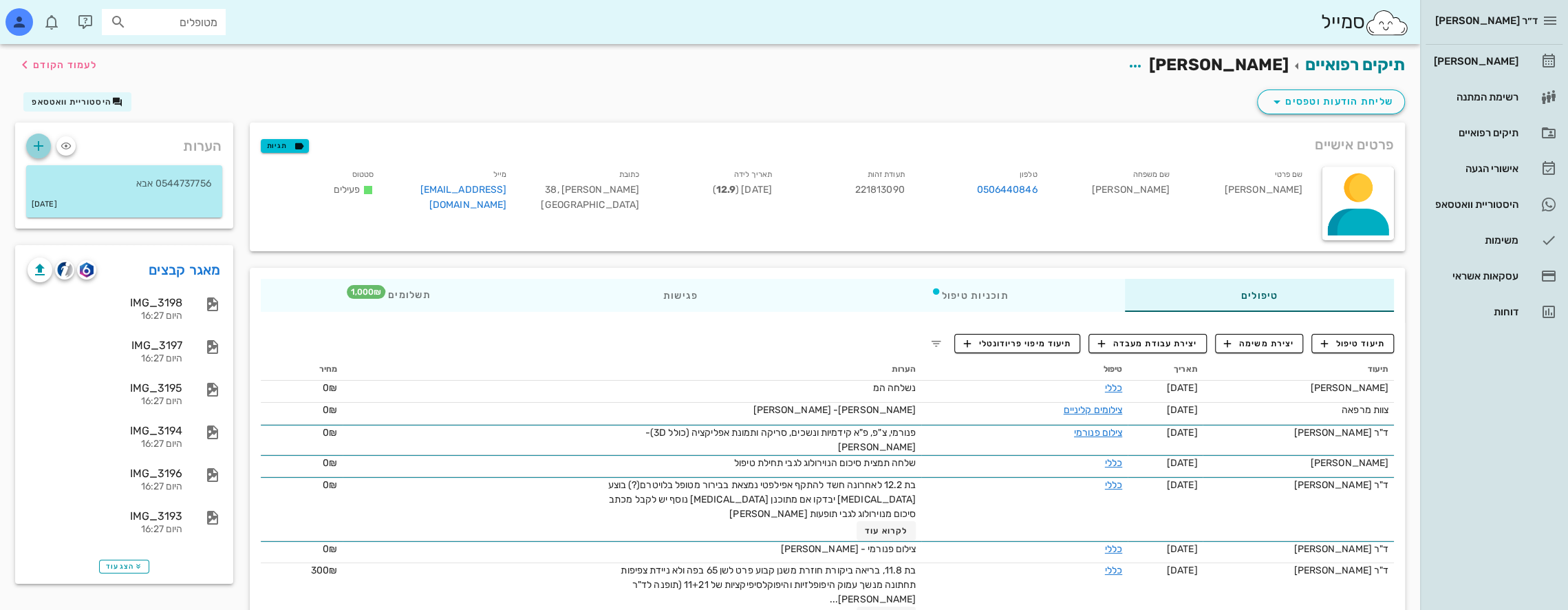
click at [39, 146] on icon "button" at bounding box center [39, 146] width 17 height 17
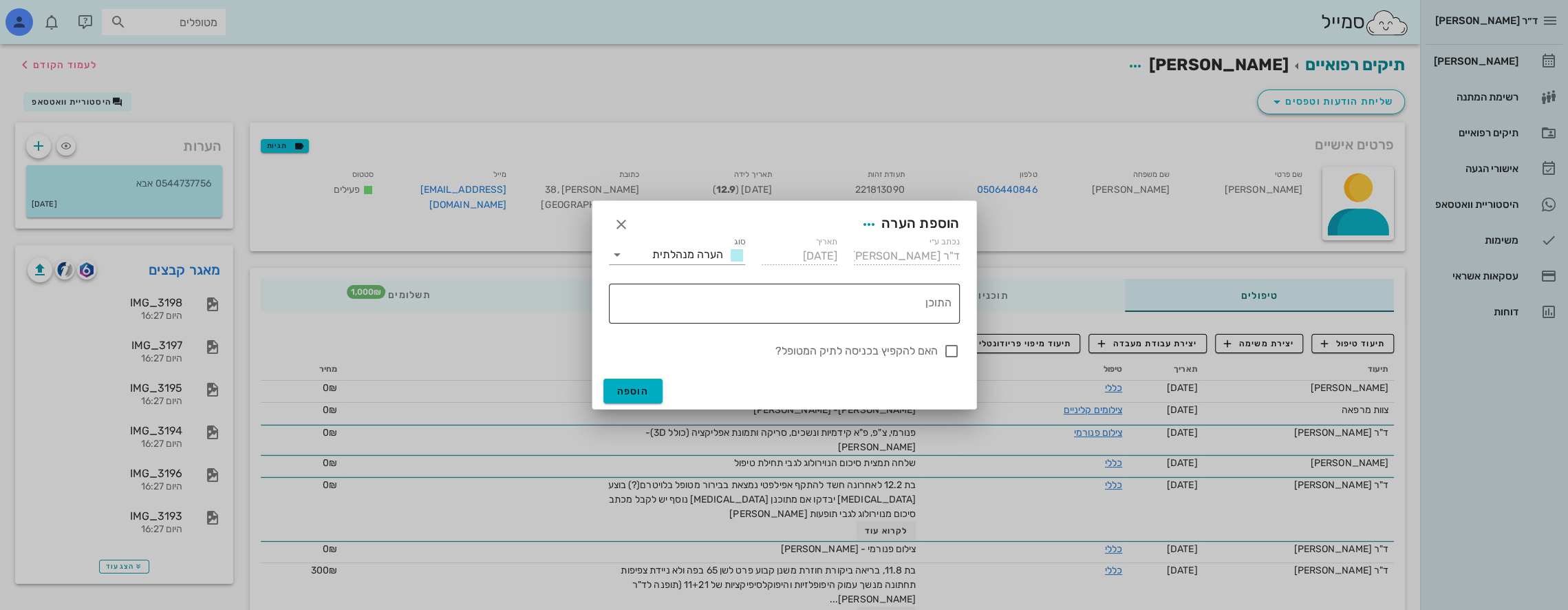
click at [909, 306] on textarea "התוכן" at bounding box center [781, 306] width 340 height 33
type textarea "ברקע אפילפסיה"
click at [955, 355] on div at bounding box center [951, 354] width 24 height 24
checkbox input "false"
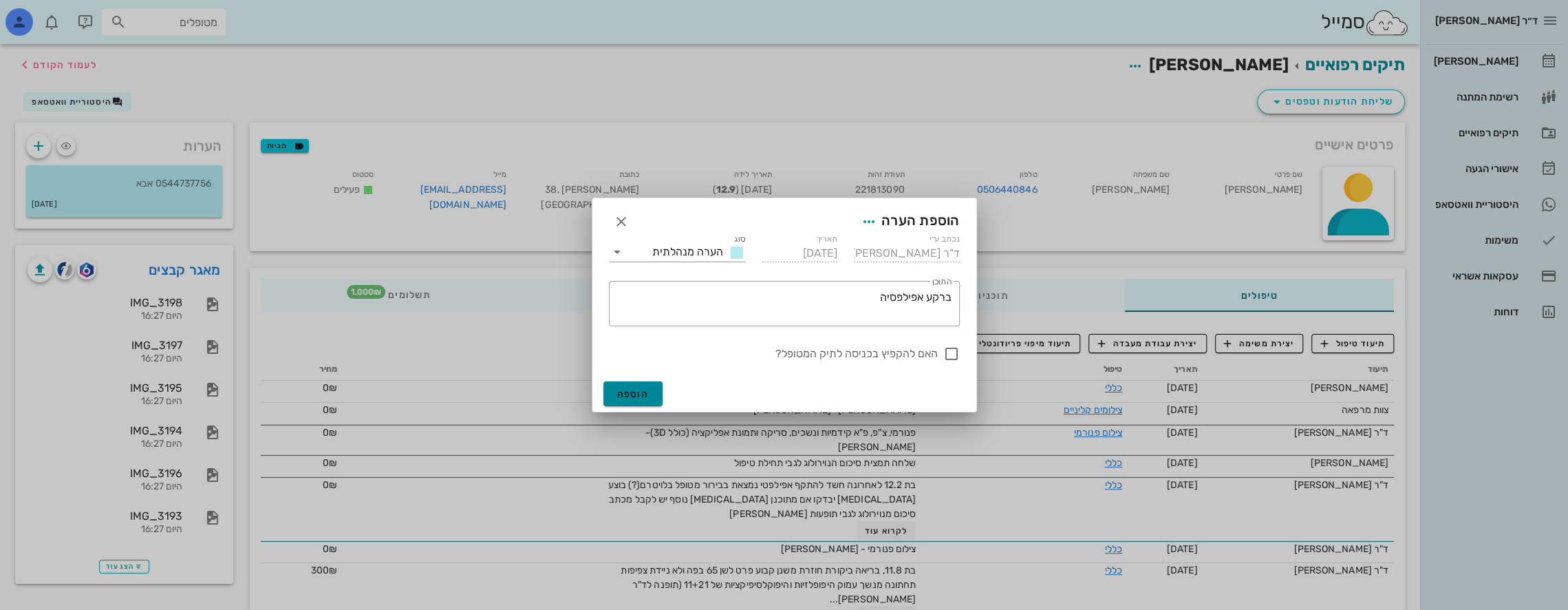
click at [622, 397] on span "הוספה" at bounding box center [633, 394] width 32 height 12
